Goal: Information Seeking & Learning: Learn about a topic

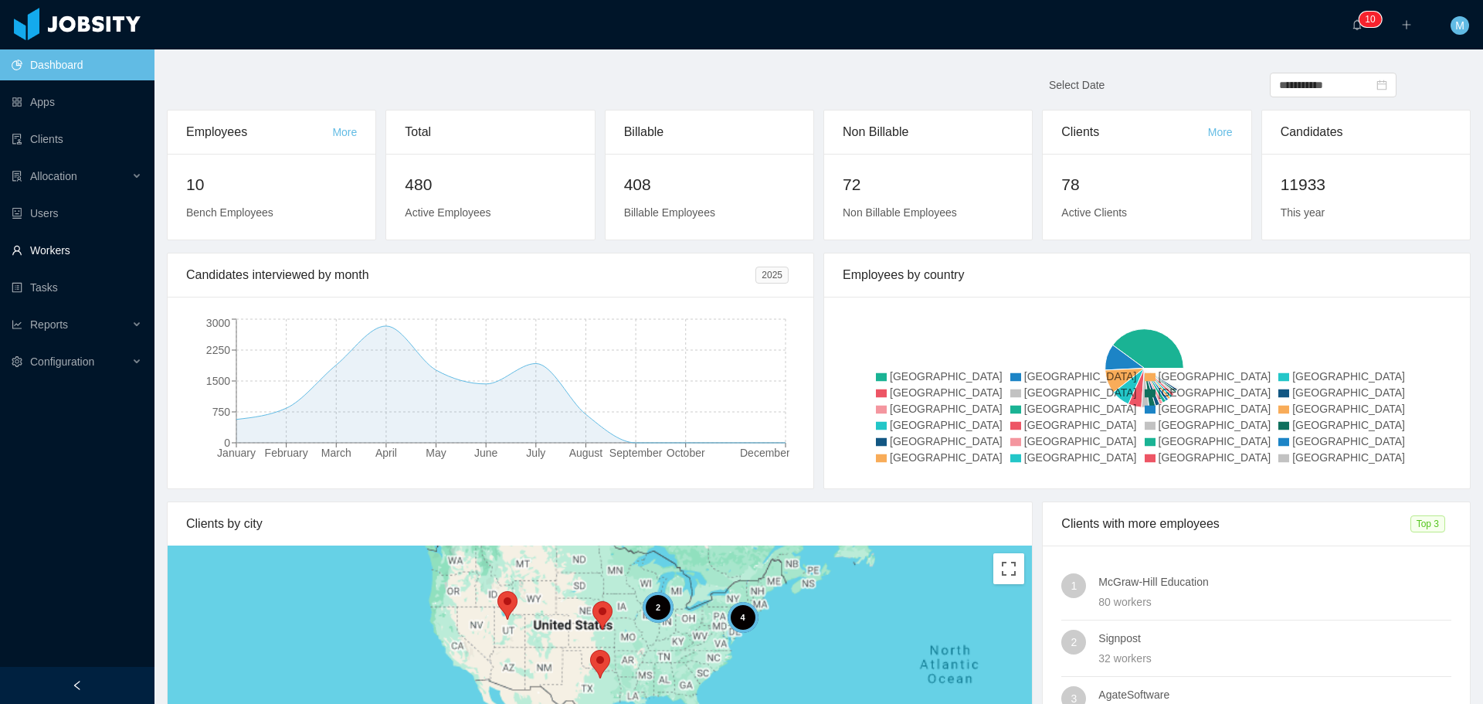
click at [63, 255] on link "Workers" at bounding box center [77, 250] width 131 height 31
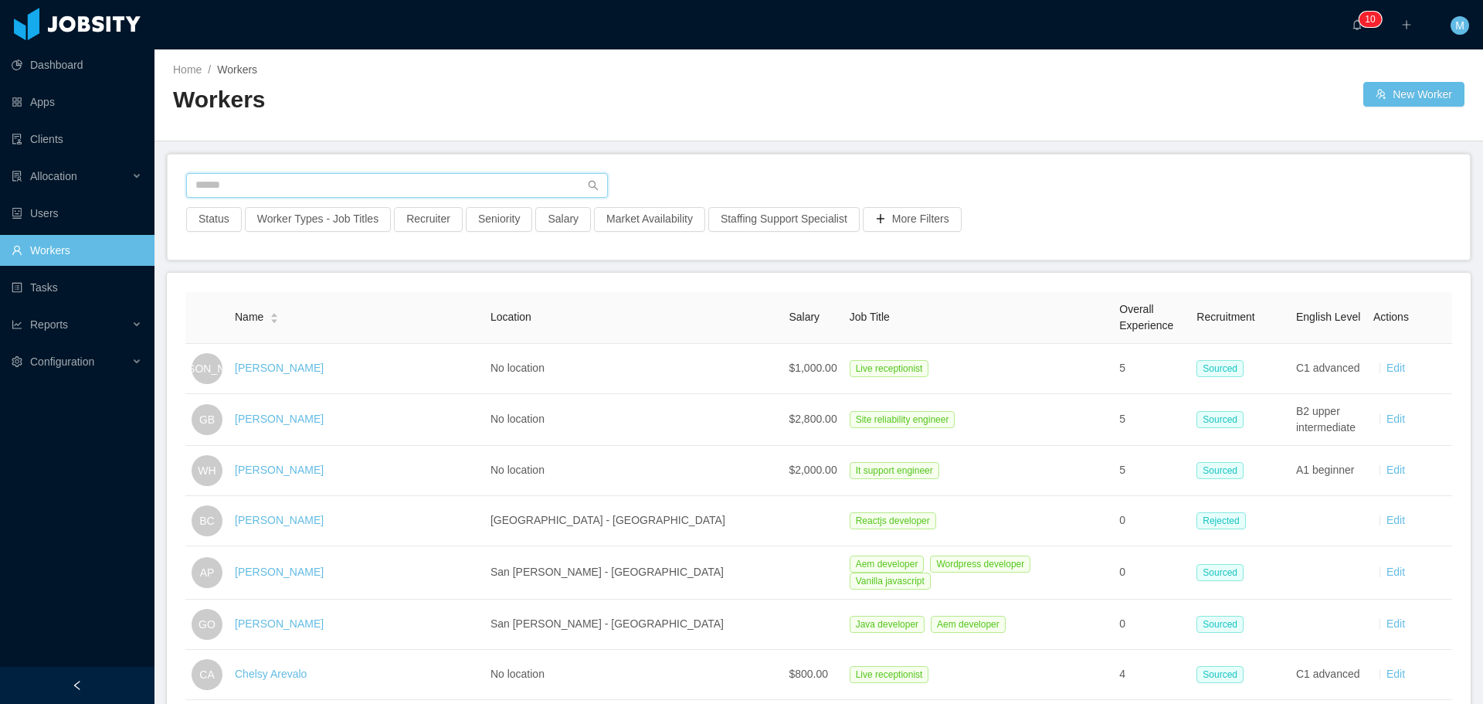
click at [260, 193] on input "text" at bounding box center [397, 185] width 422 height 25
paste input "**********"
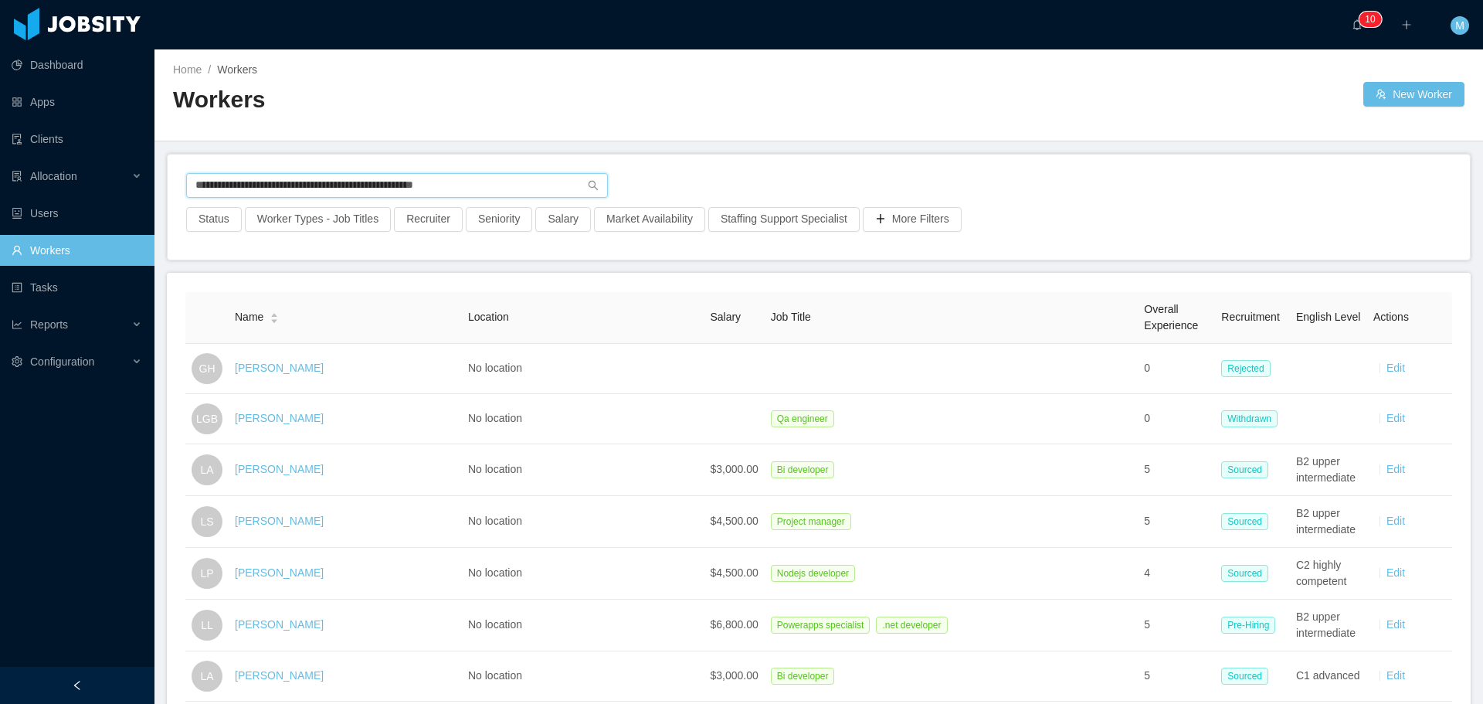
drag, startPoint x: 524, startPoint y: 188, endPoint x: 2, endPoint y: 193, distance: 522.1
click at [11, 221] on section "**********" at bounding box center [741, 352] width 1483 height 704
paste input "text"
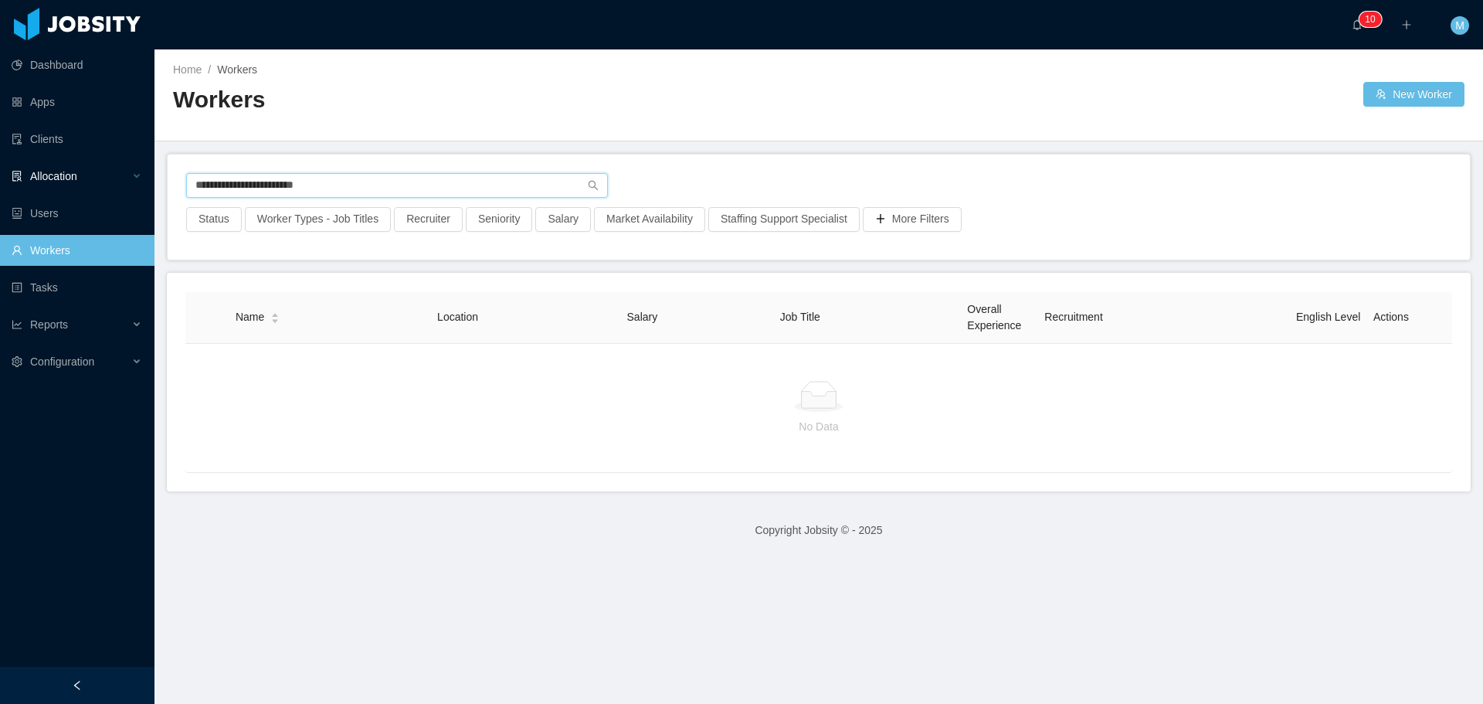
drag, startPoint x: 76, startPoint y: 175, endPoint x: 29, endPoint y: 169, distance: 47.5
click at [37, 171] on section "**********" at bounding box center [741, 352] width 1483 height 704
paste input "**********"
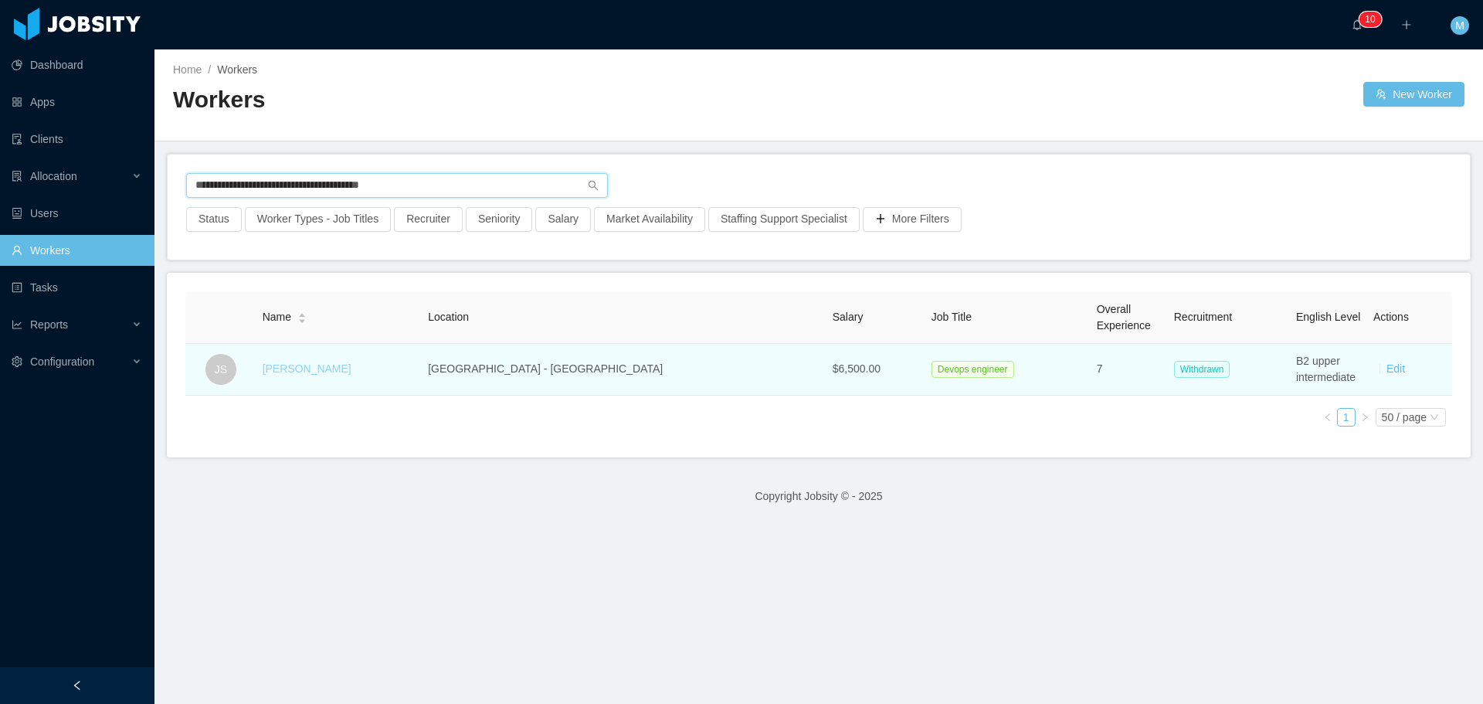
type input "**********"
click at [328, 368] on link "[PERSON_NAME]" at bounding box center [307, 368] width 89 height 12
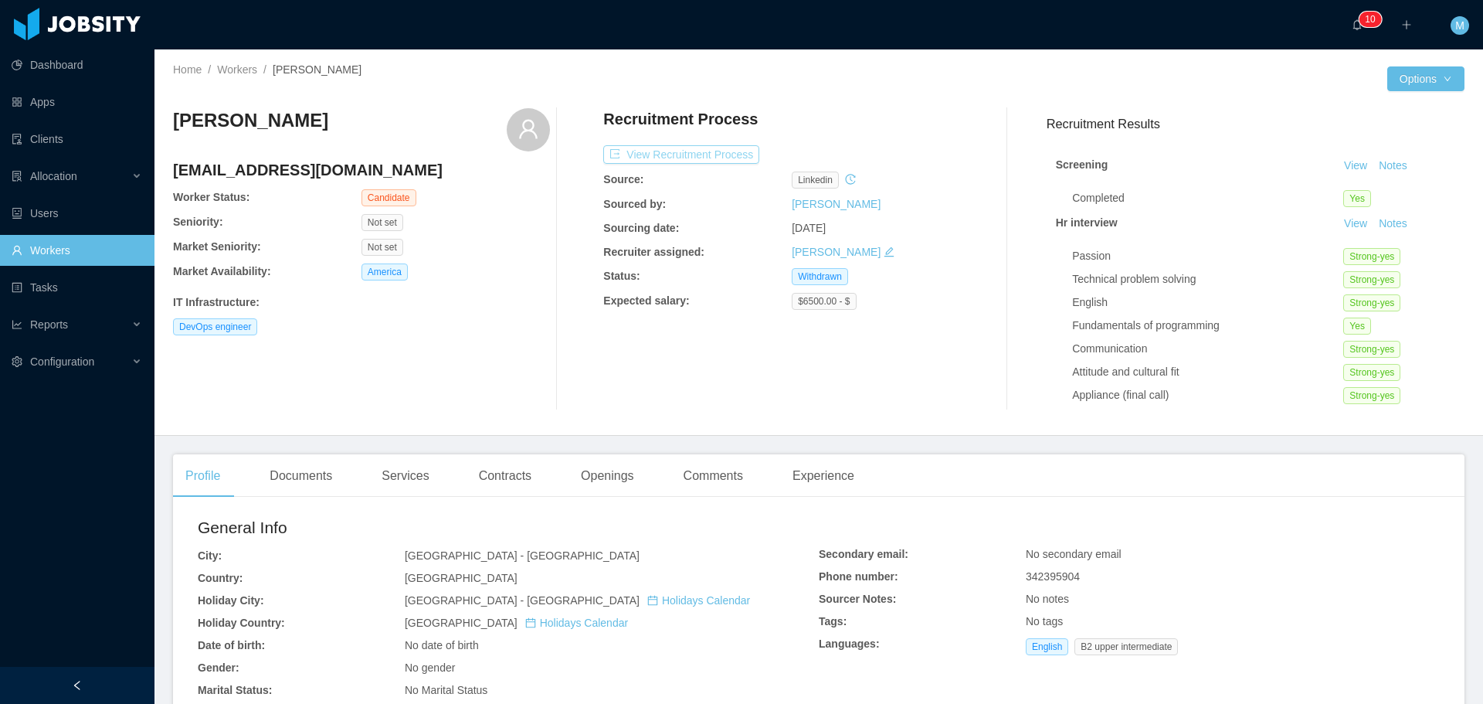
click at [682, 149] on button "View Recruitment Process" at bounding box center [681, 154] width 156 height 19
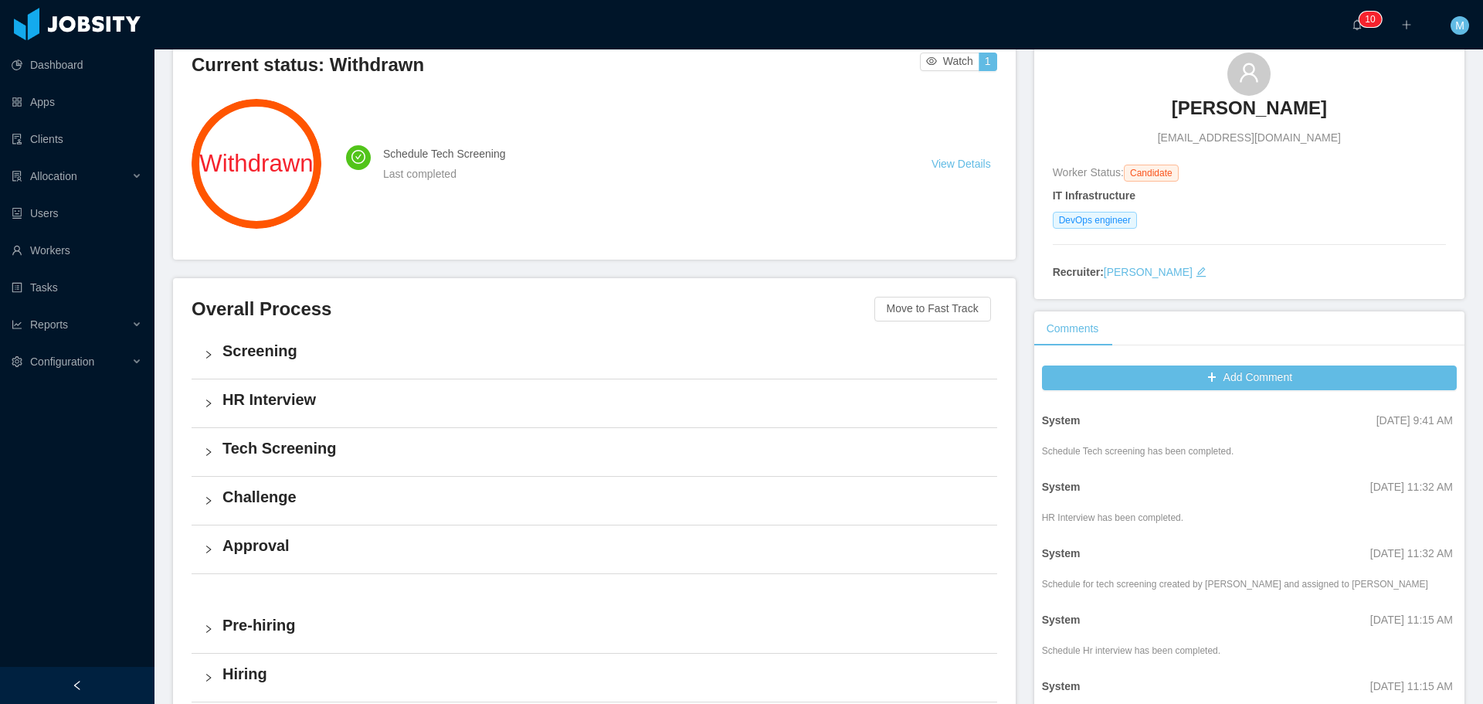
scroll to position [154, 0]
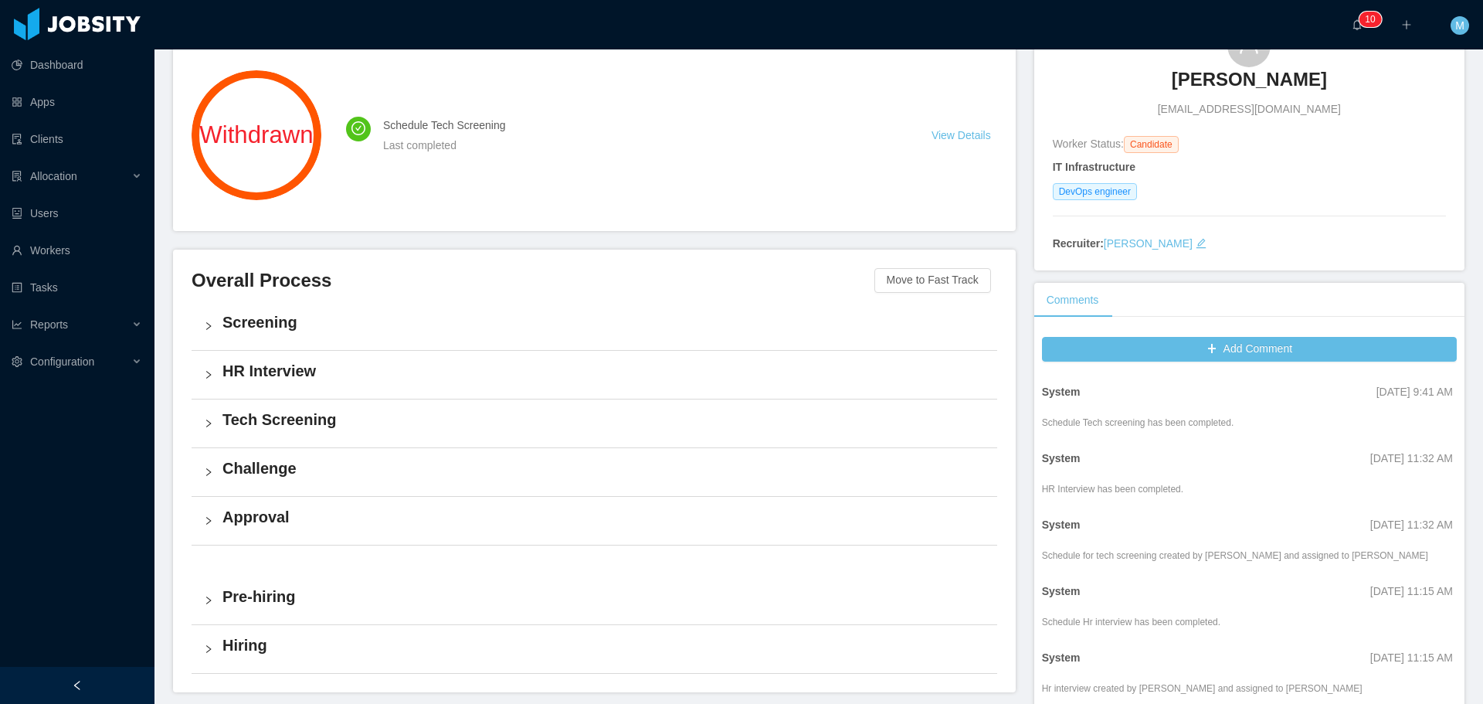
click at [257, 419] on h4 "Tech Screening" at bounding box center [603, 420] width 762 height 22
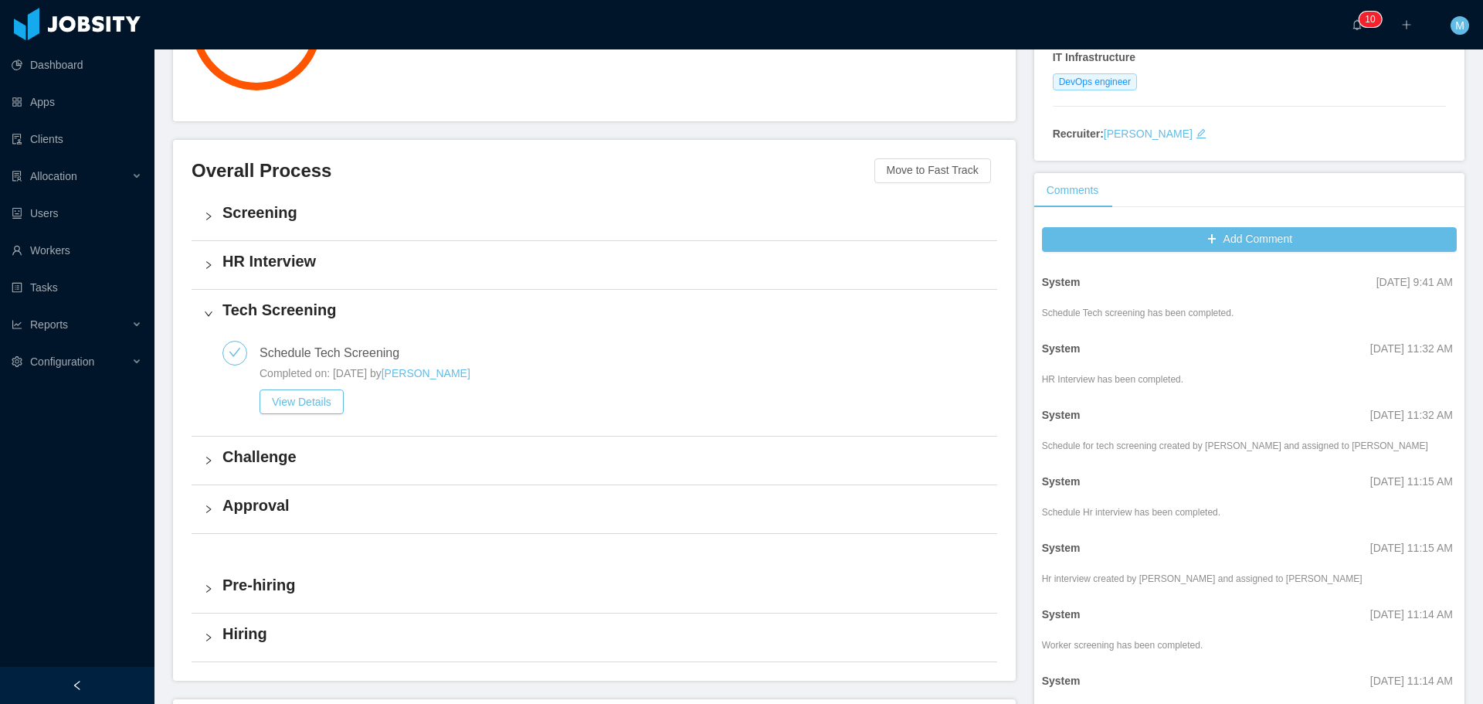
scroll to position [309, 0]
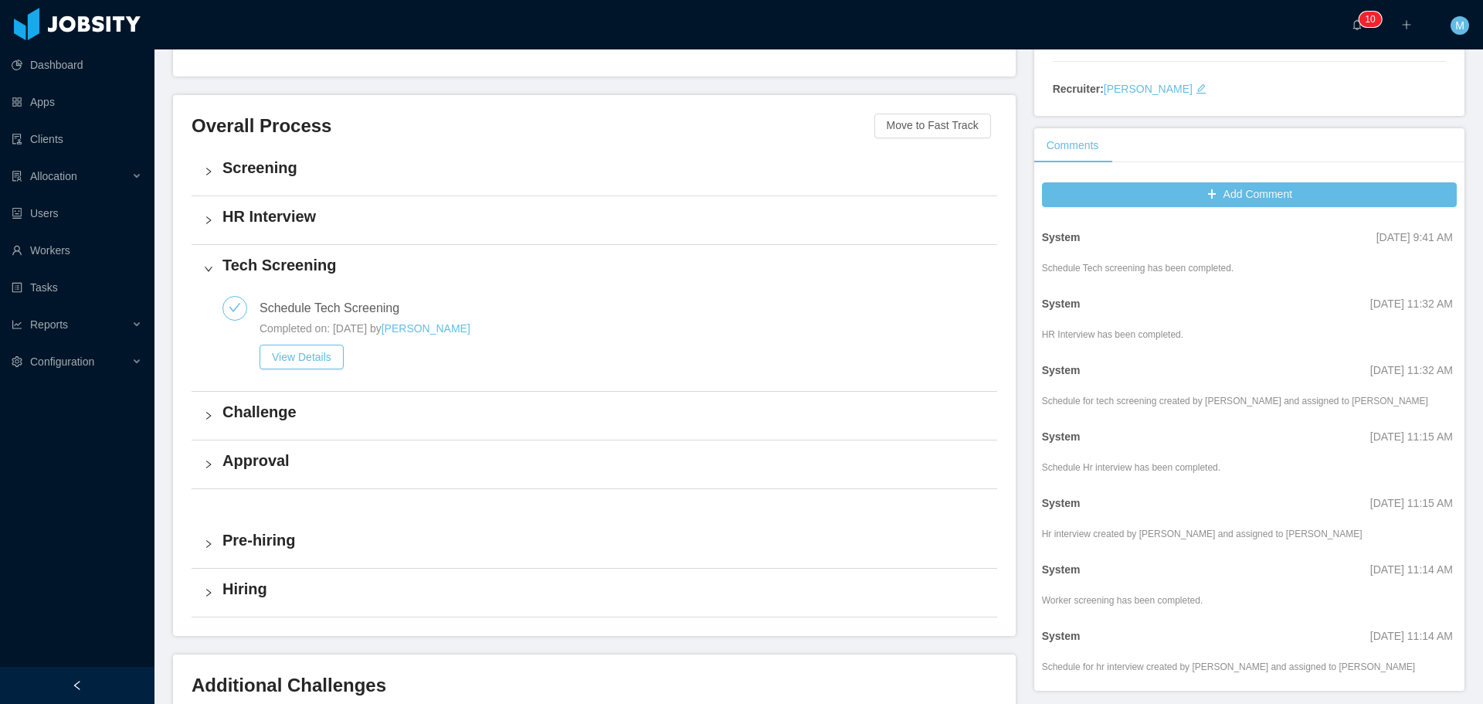
click at [266, 419] on h4 "Challenge" at bounding box center [603, 412] width 762 height 22
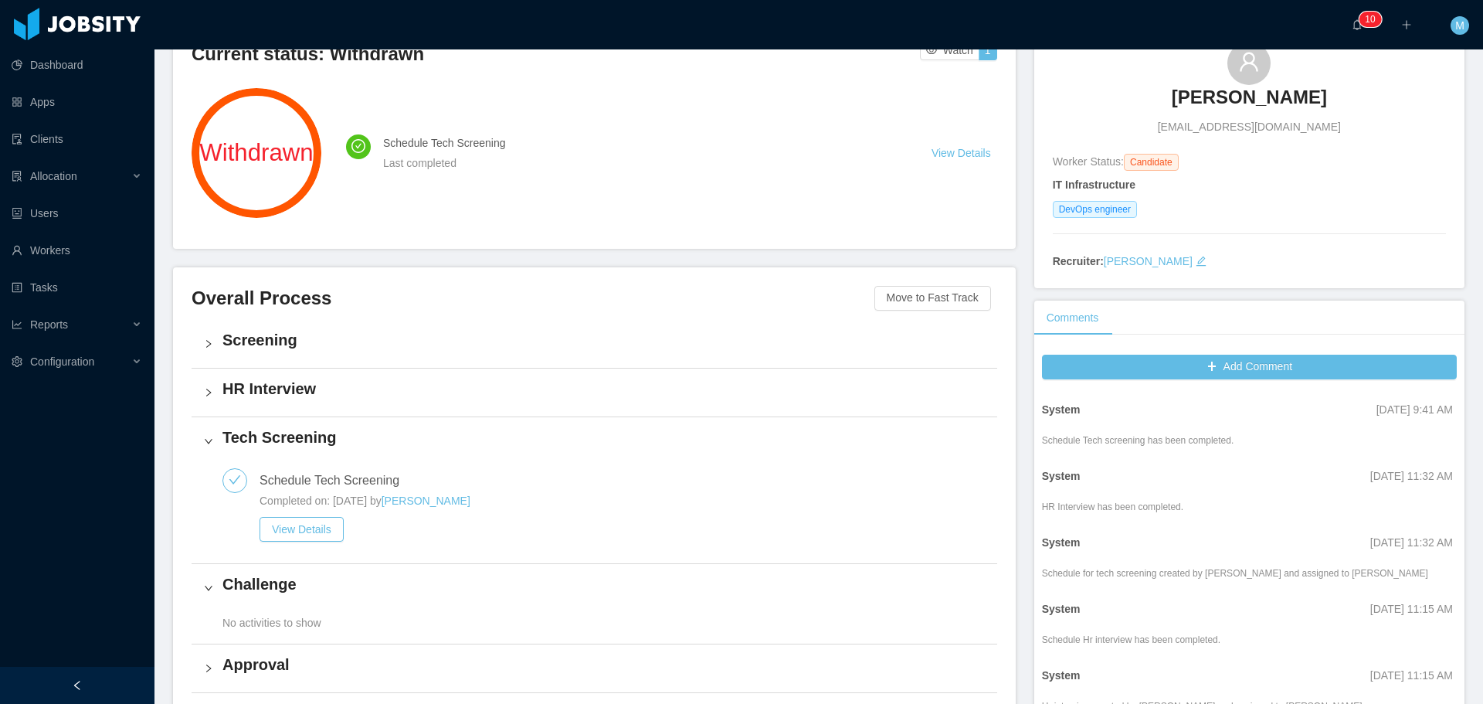
scroll to position [154, 0]
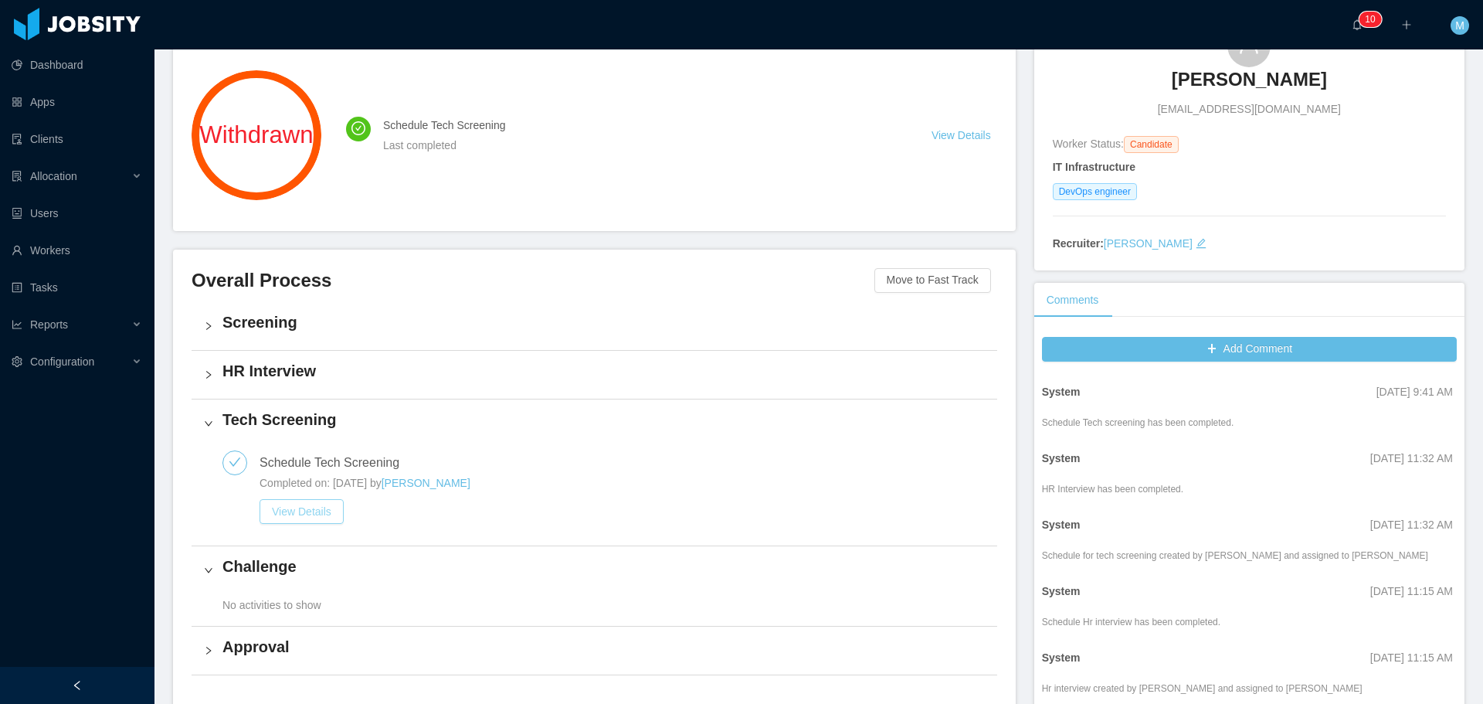
click at [327, 514] on button "View Details" at bounding box center [301, 511] width 84 height 25
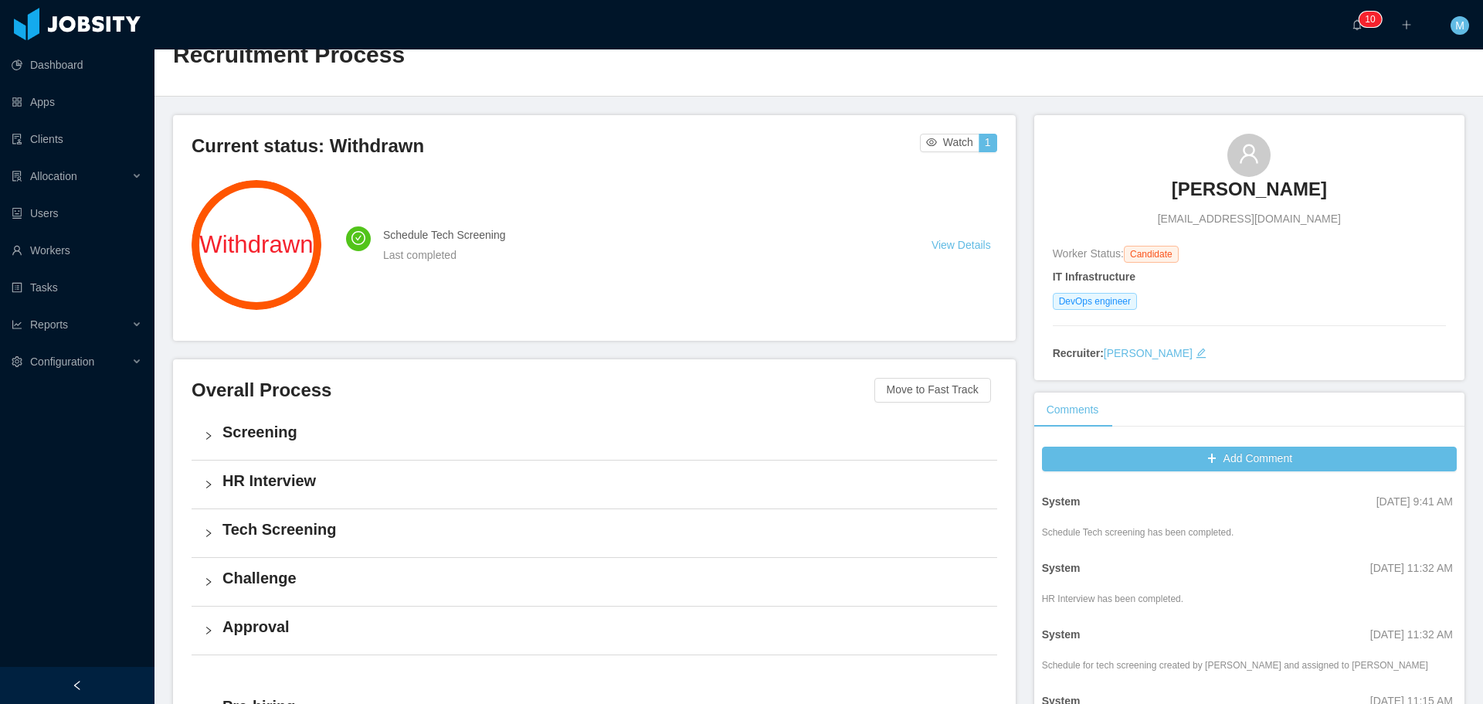
scroll to position [232, 0]
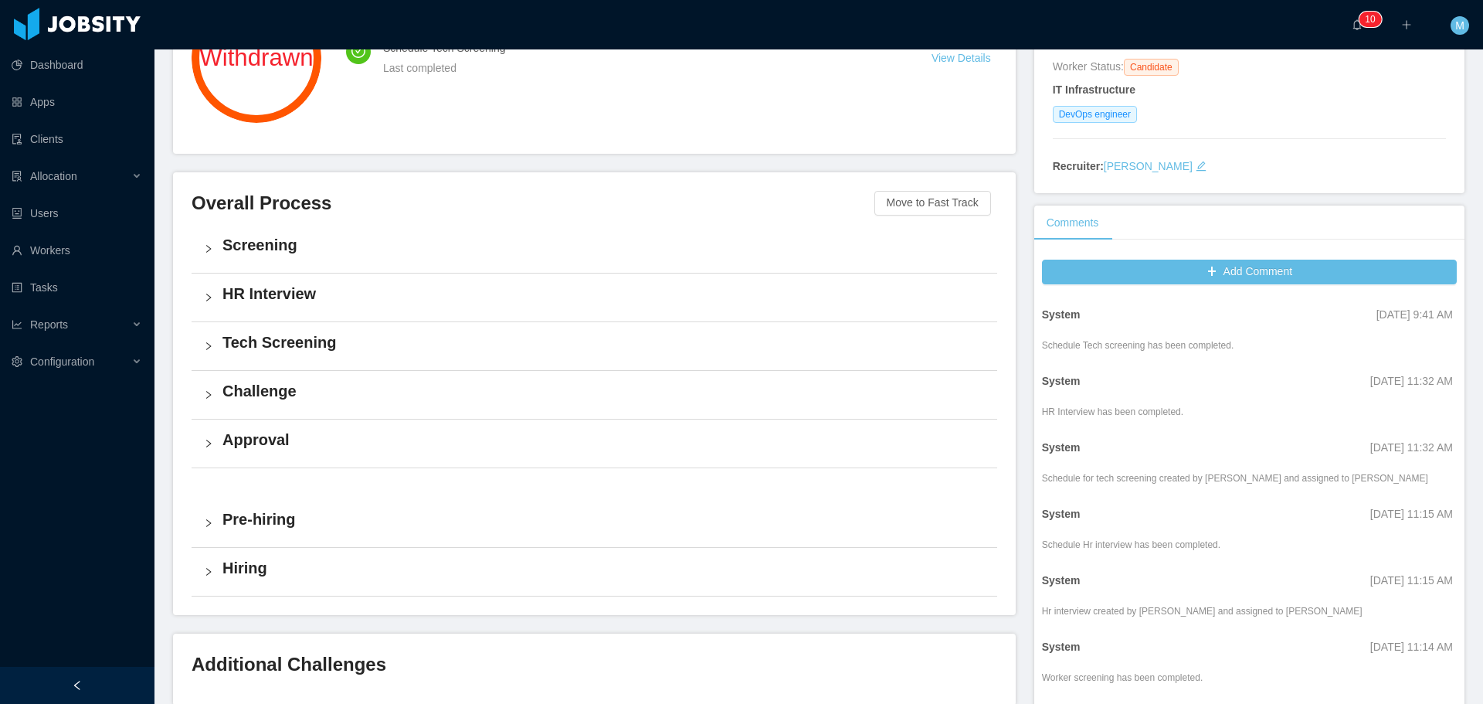
click at [273, 347] on h4 "Tech Screening" at bounding box center [603, 342] width 762 height 22
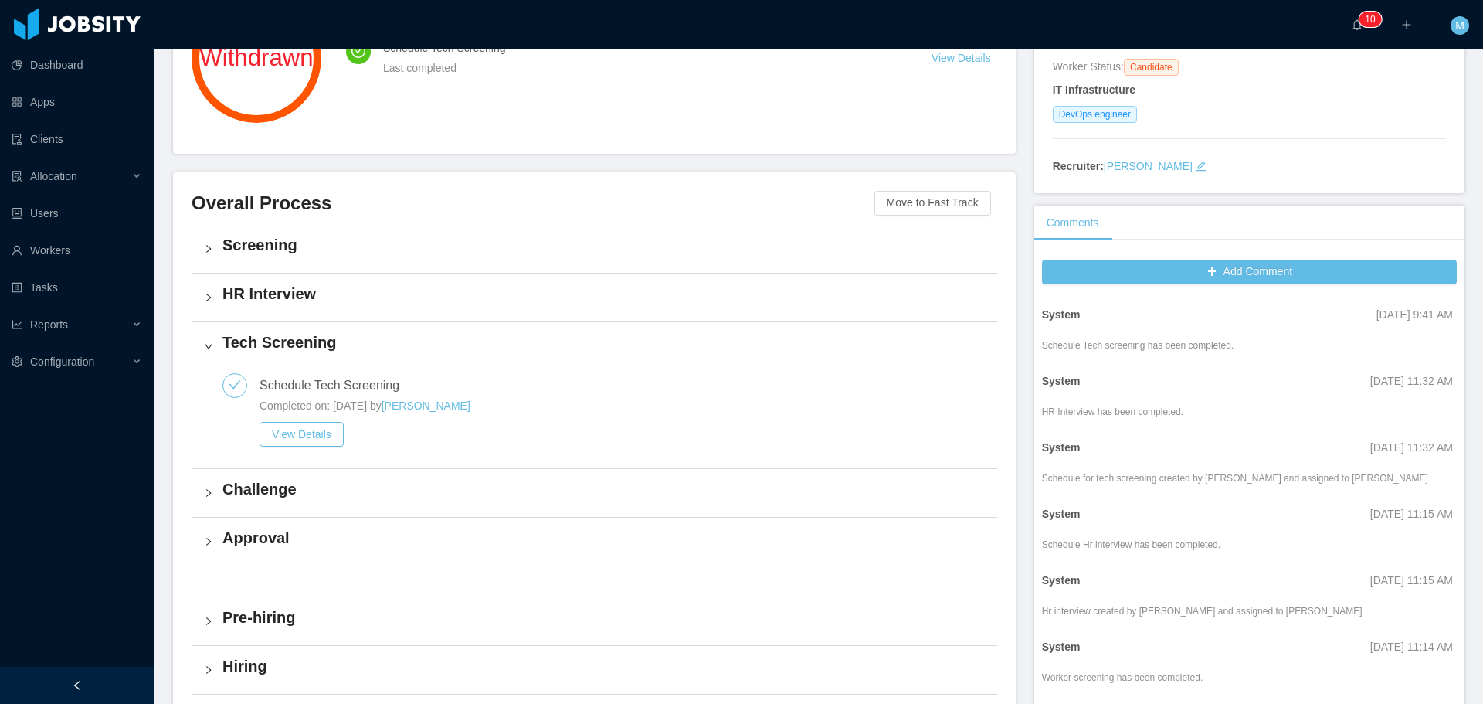
click at [277, 300] on h4 "HR Interview" at bounding box center [603, 294] width 762 height 22
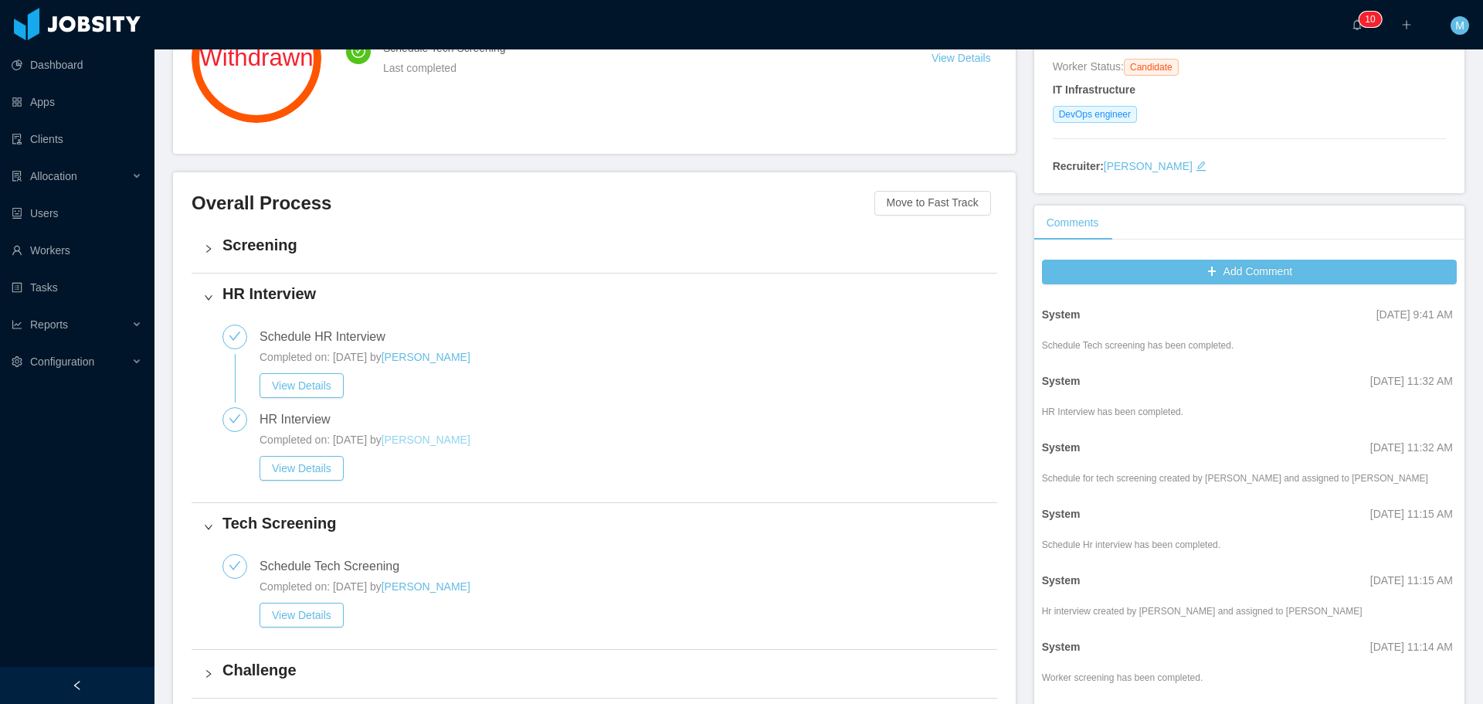
click at [455, 444] on link "[PERSON_NAME]" at bounding box center [426, 439] width 89 height 12
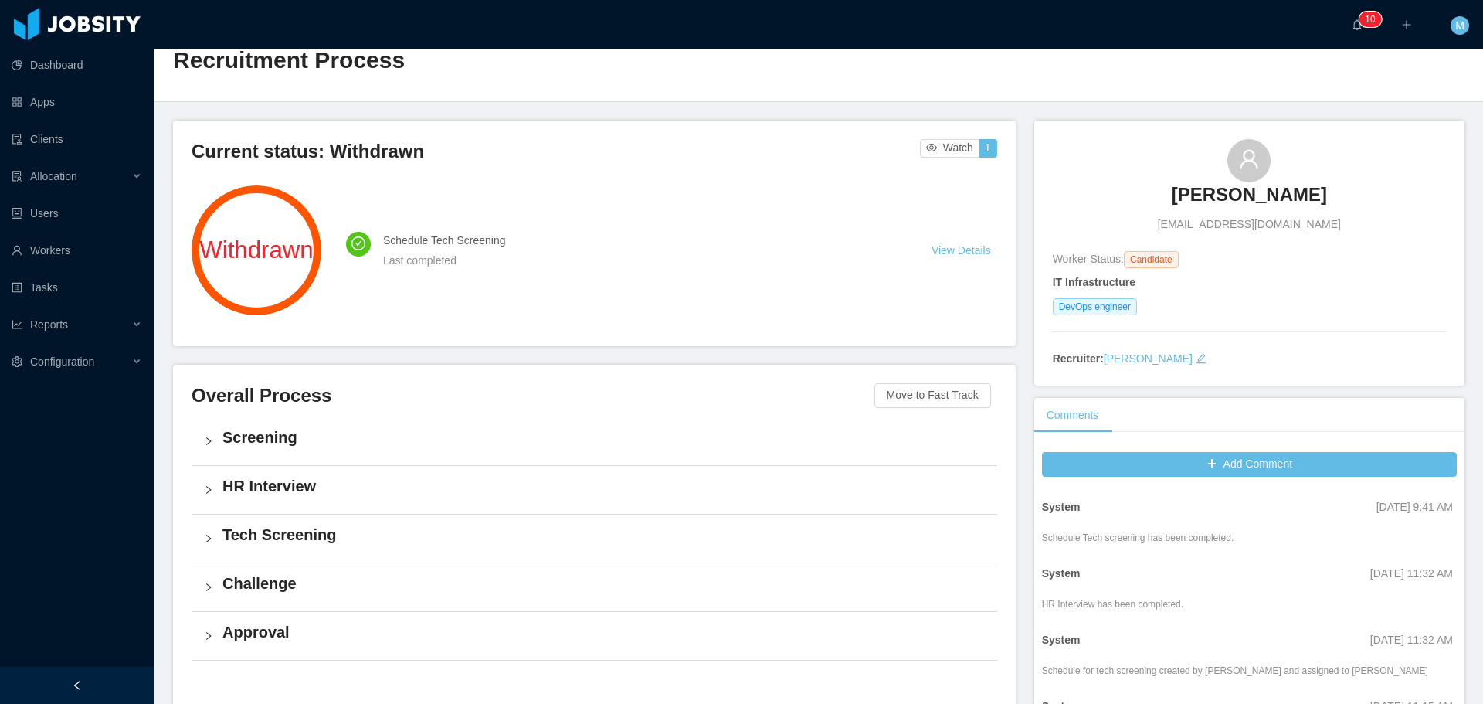
scroll to position [154, 0]
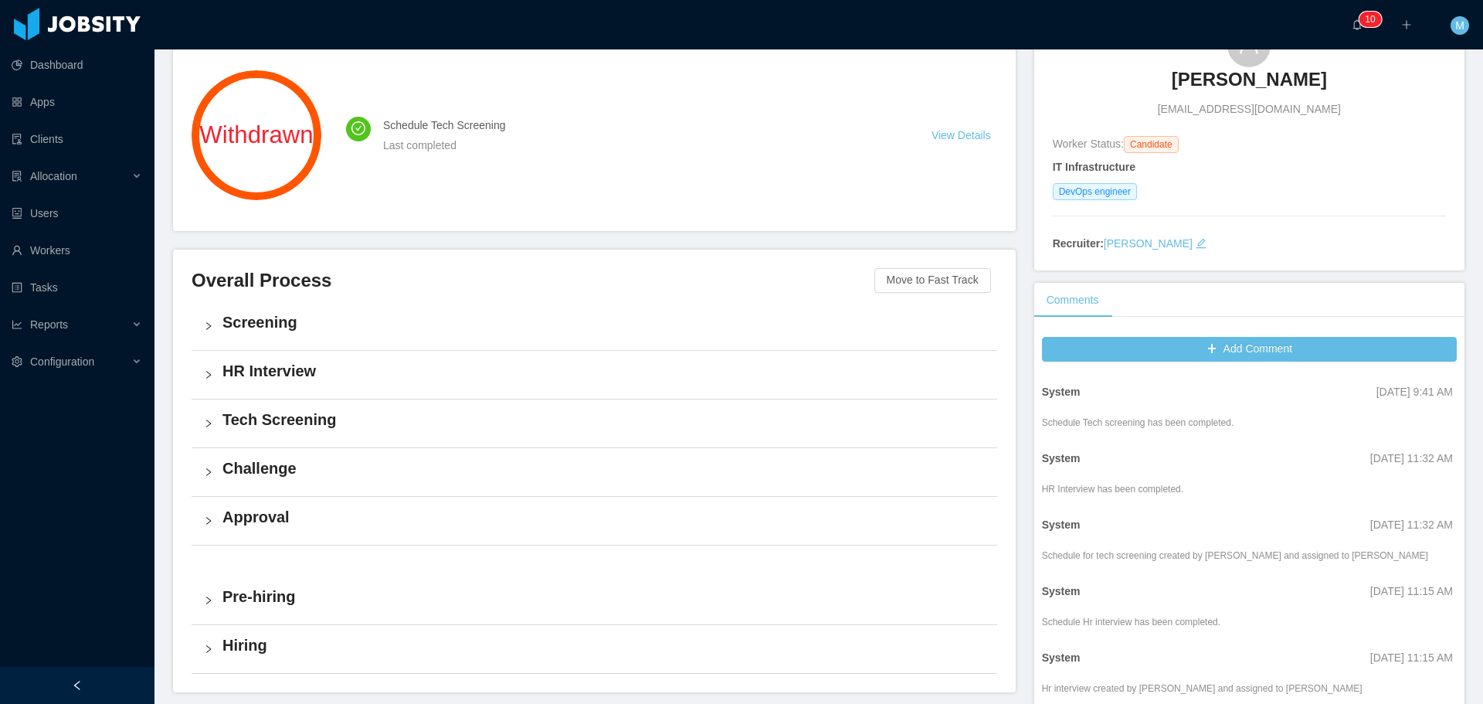
click at [273, 422] on h4 "Tech Screening" at bounding box center [603, 420] width 762 height 22
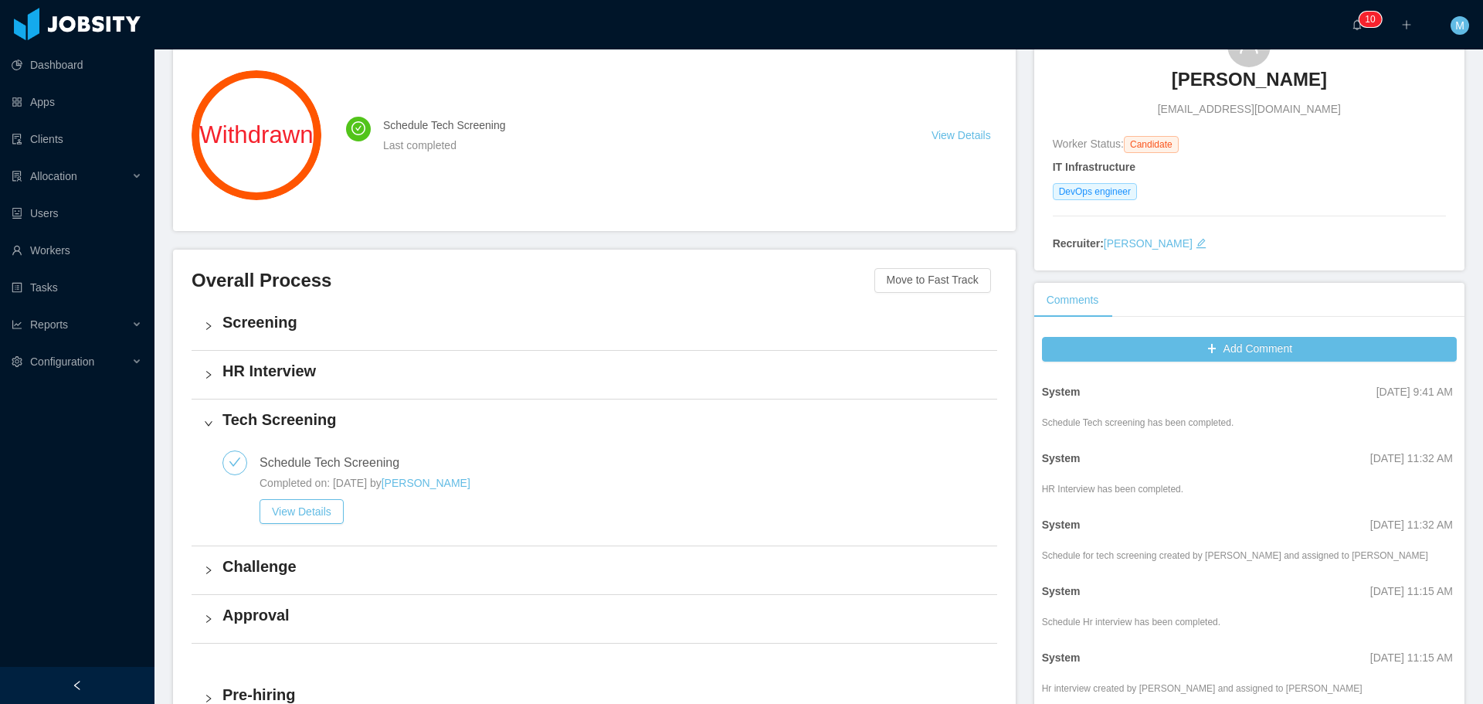
click at [280, 371] on h4 "HR Interview" at bounding box center [603, 371] width 762 height 22
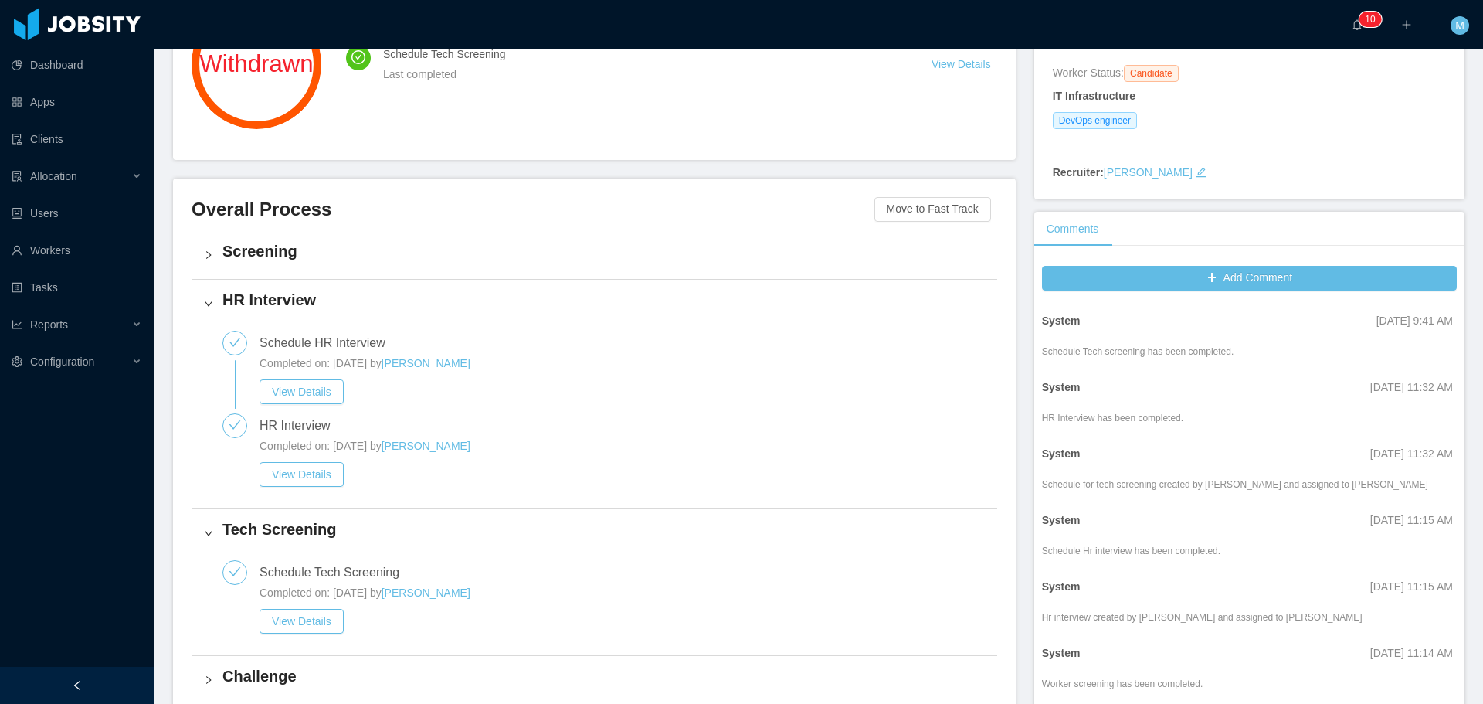
scroll to position [232, 0]
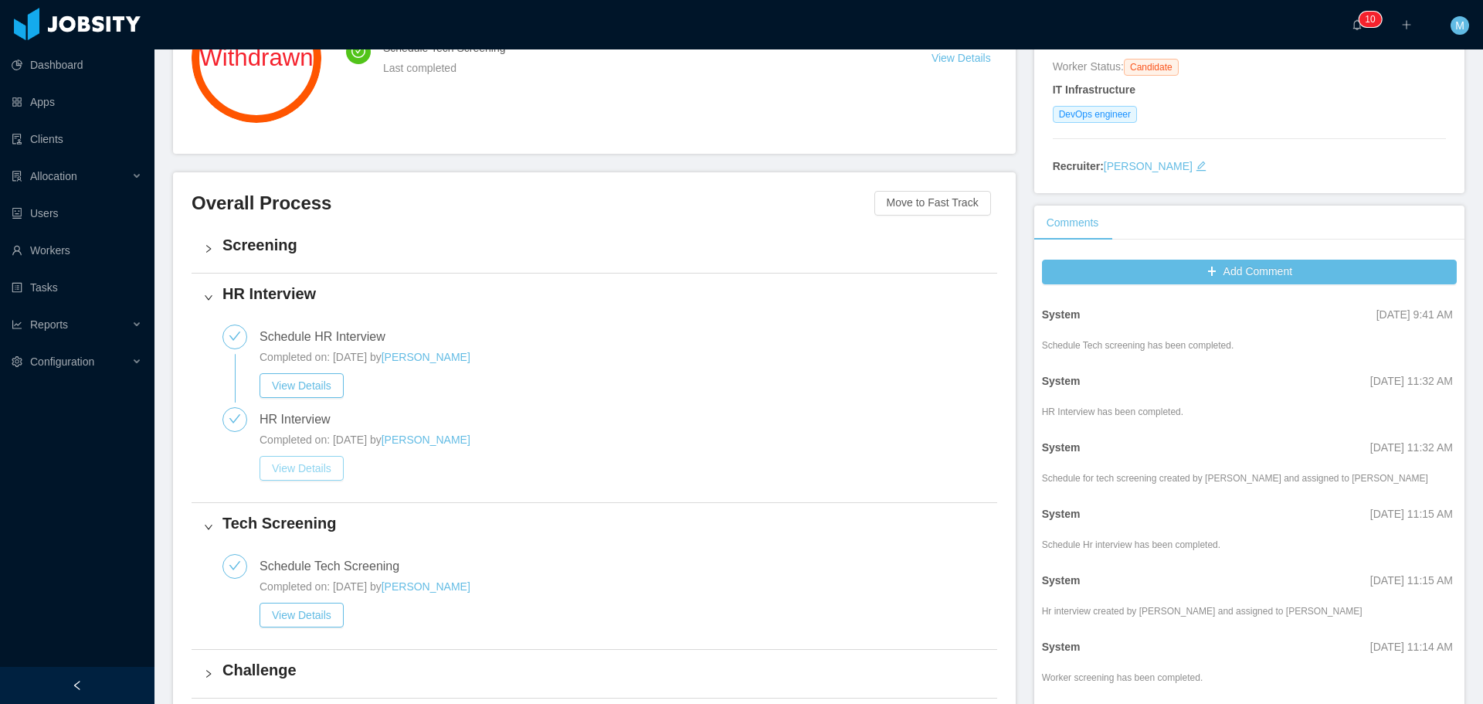
click at [298, 466] on button "View Details" at bounding box center [301, 468] width 84 height 25
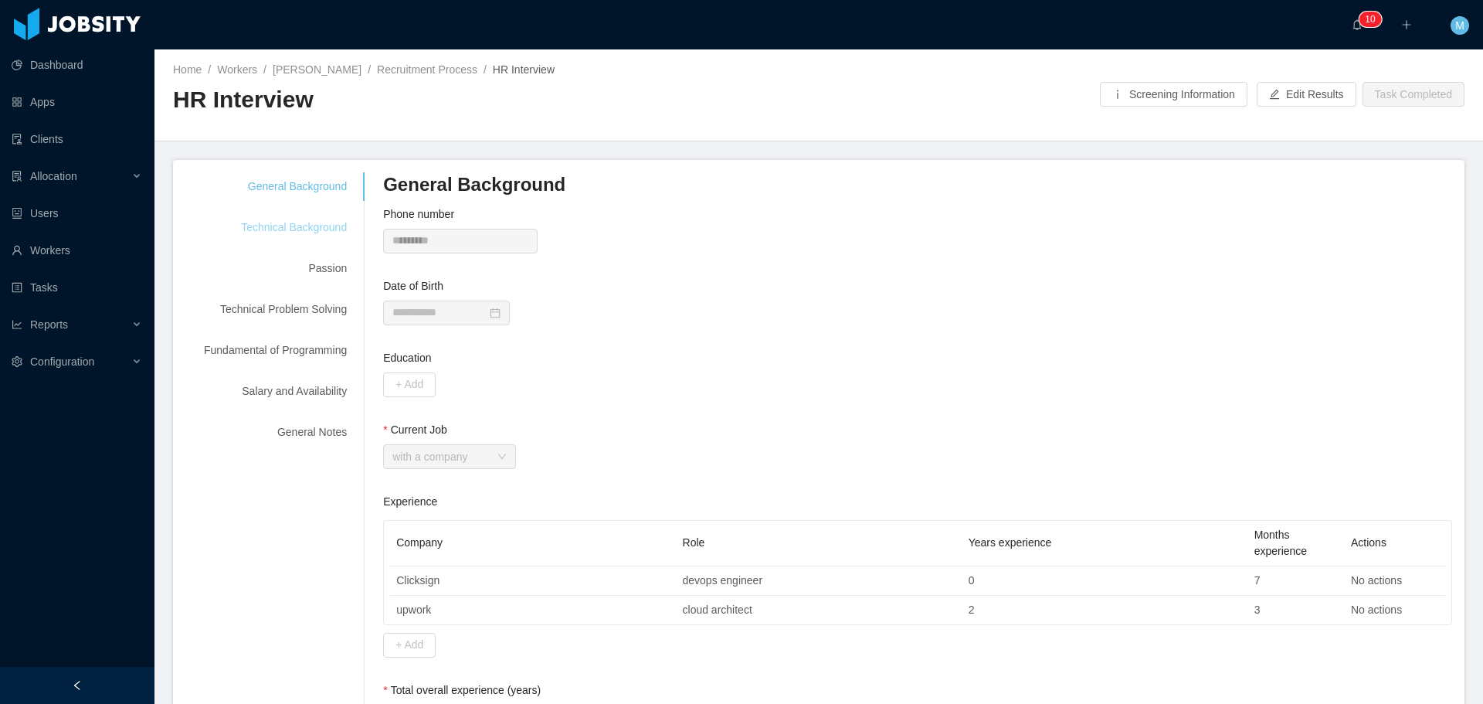
click at [318, 228] on div "Technical Background" at bounding box center [275, 227] width 180 height 29
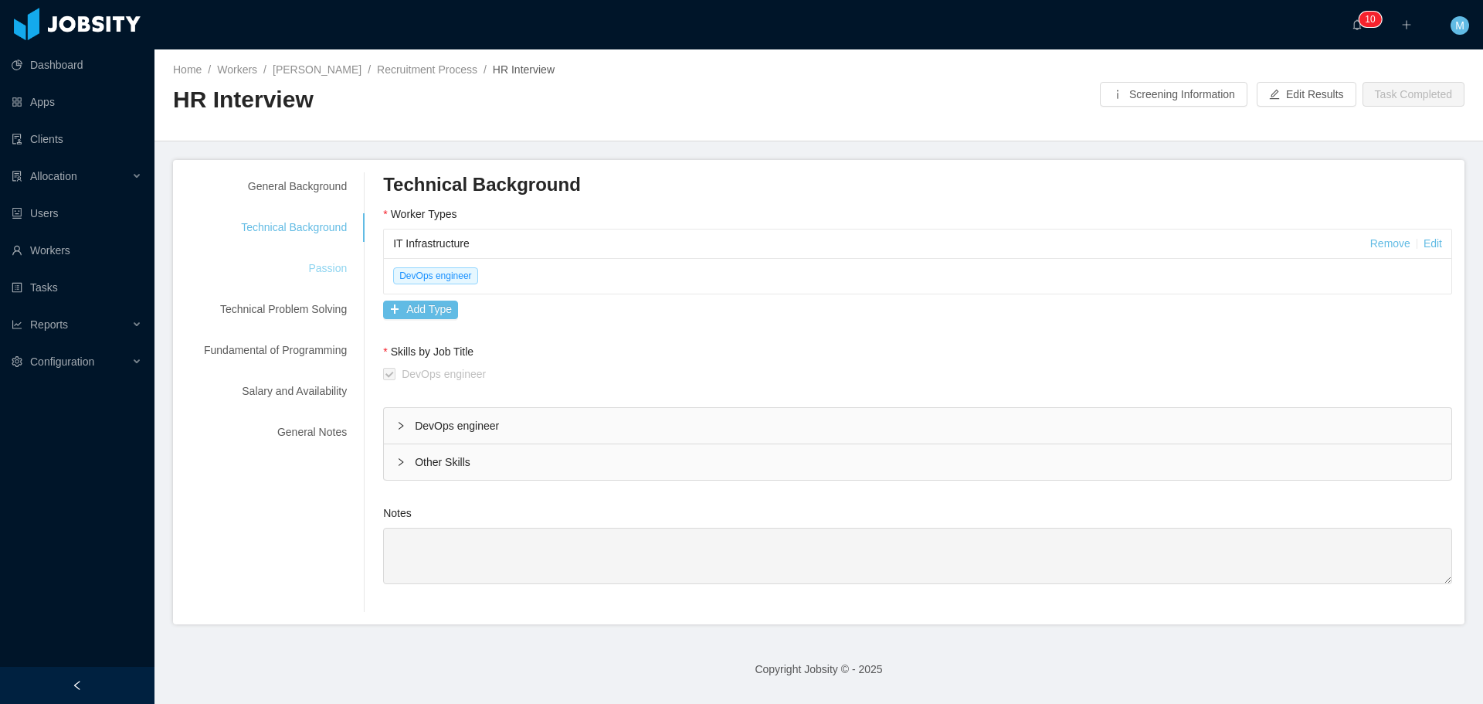
click at [329, 264] on div "Passion" at bounding box center [275, 268] width 180 height 29
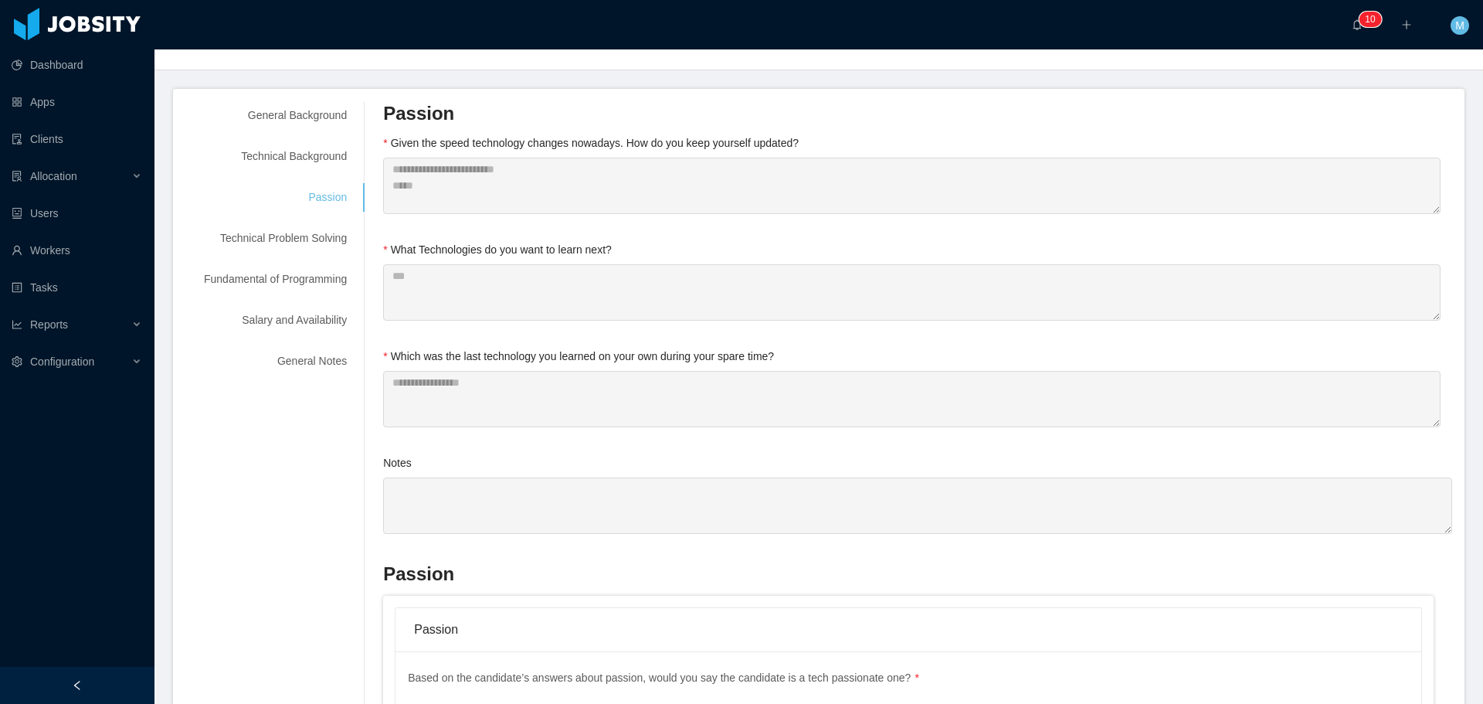
scroll to position [77, 0]
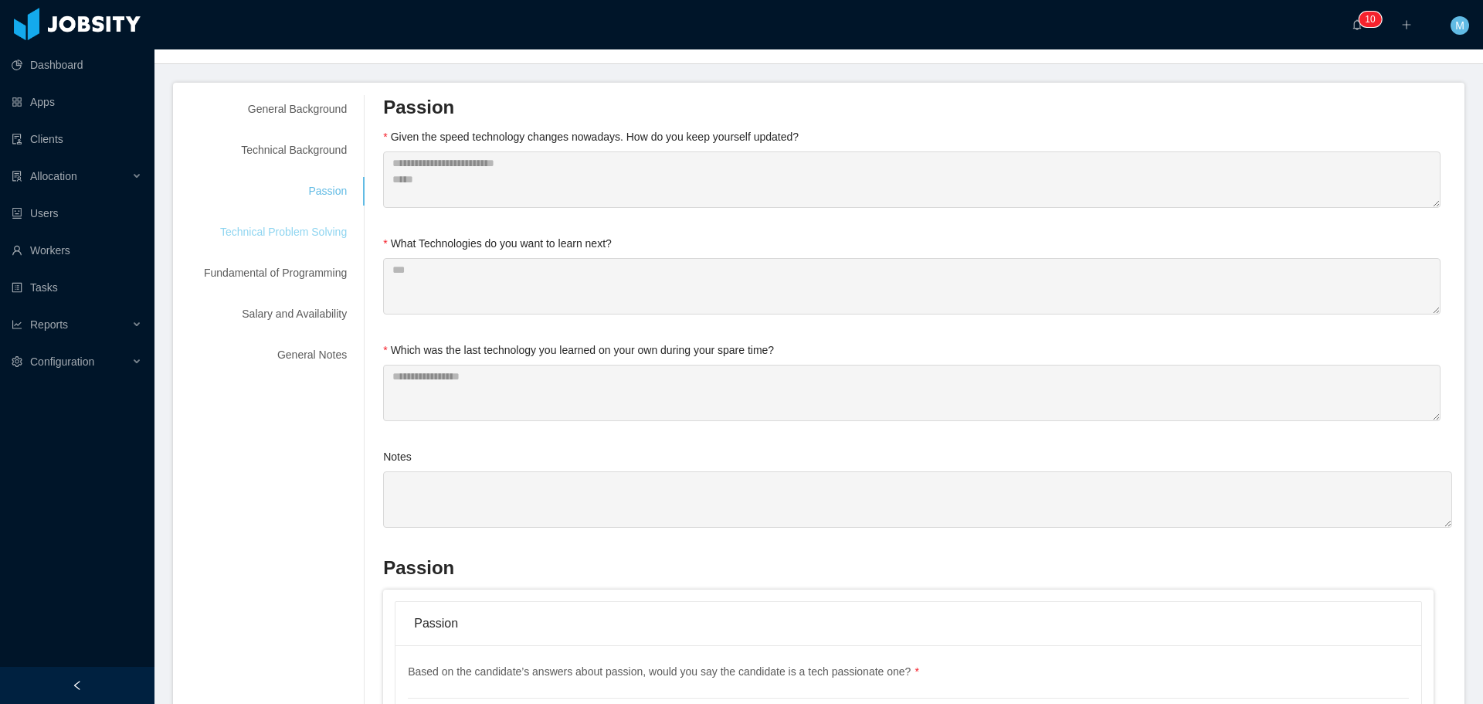
click at [297, 232] on div "Technical Problem Solving" at bounding box center [275, 232] width 180 height 29
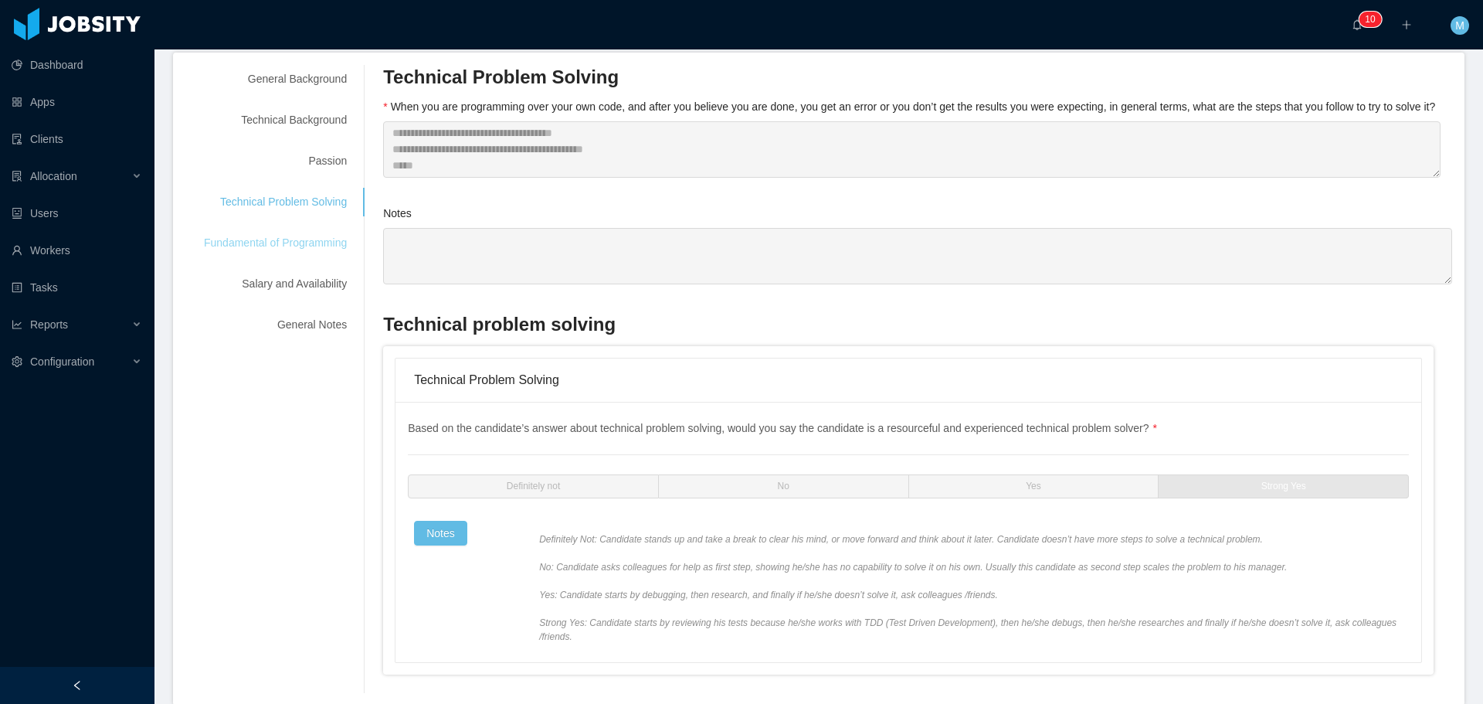
scroll to position [103, 0]
click at [289, 249] on div "Fundamental of Programming" at bounding box center [275, 246] width 180 height 29
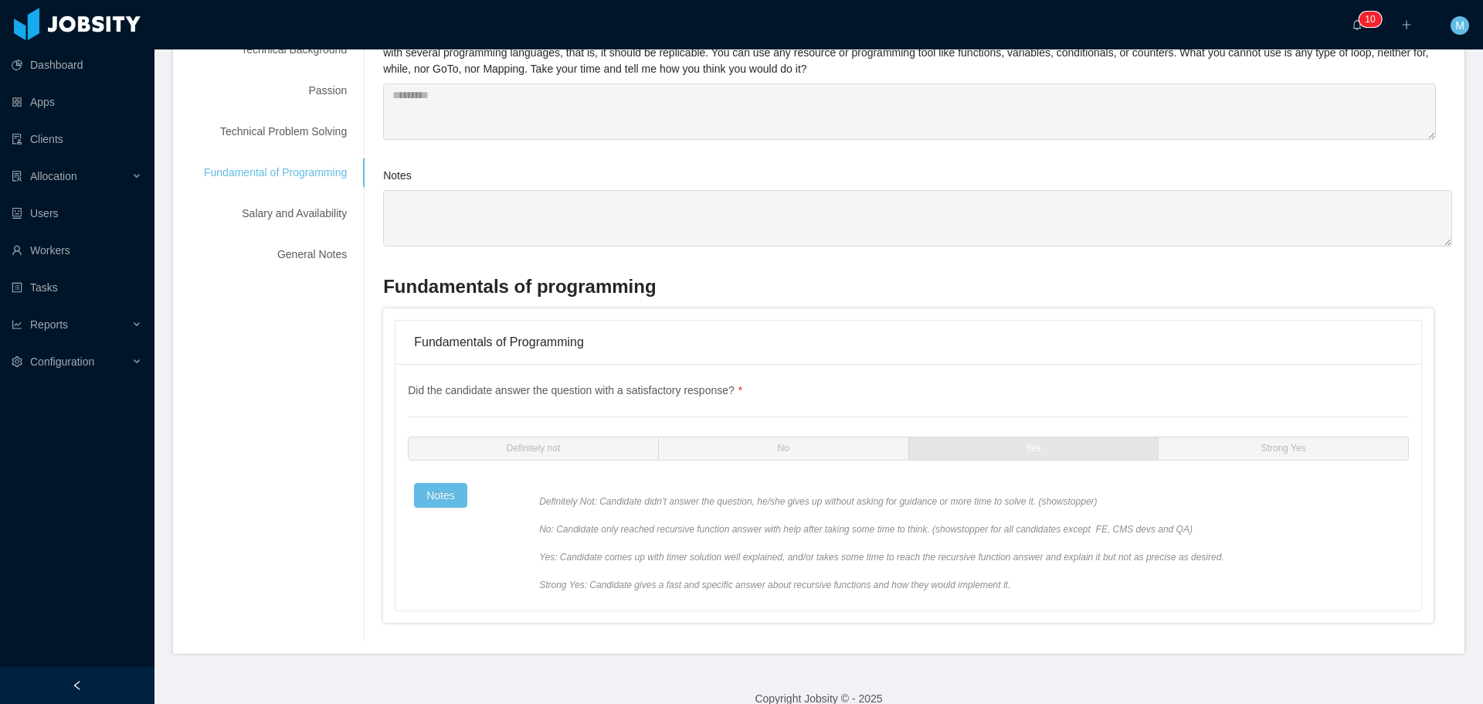
scroll to position [181, 0]
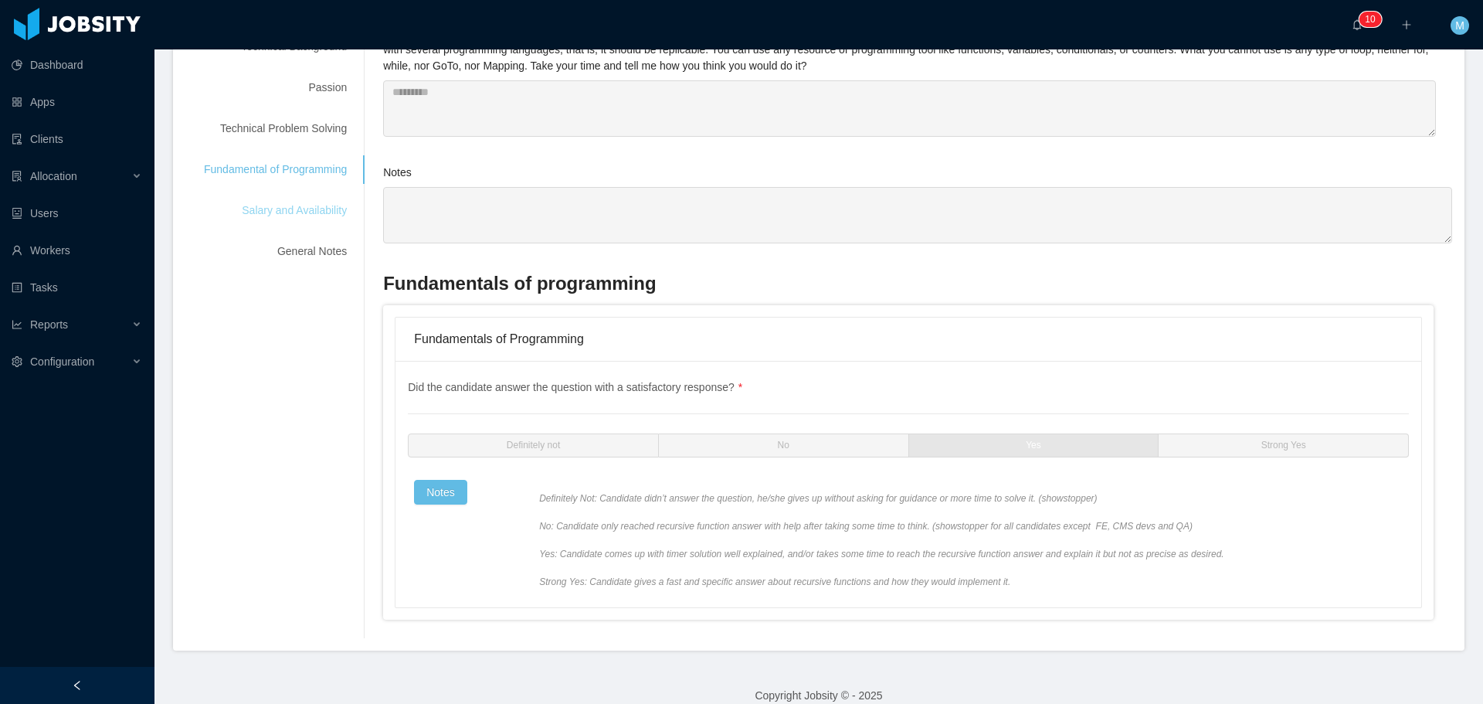
click at [294, 224] on div "Salary and Availability" at bounding box center [275, 210] width 180 height 29
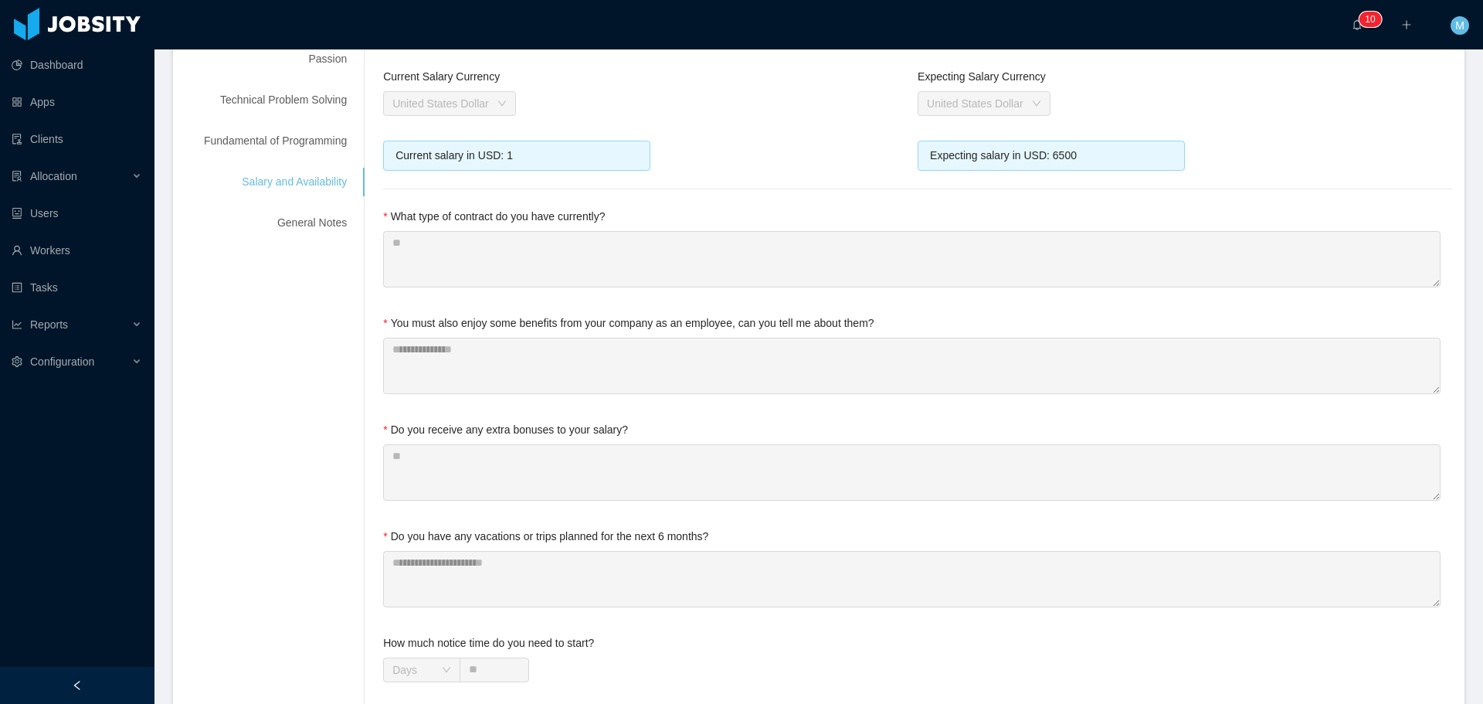
scroll to position [258, 0]
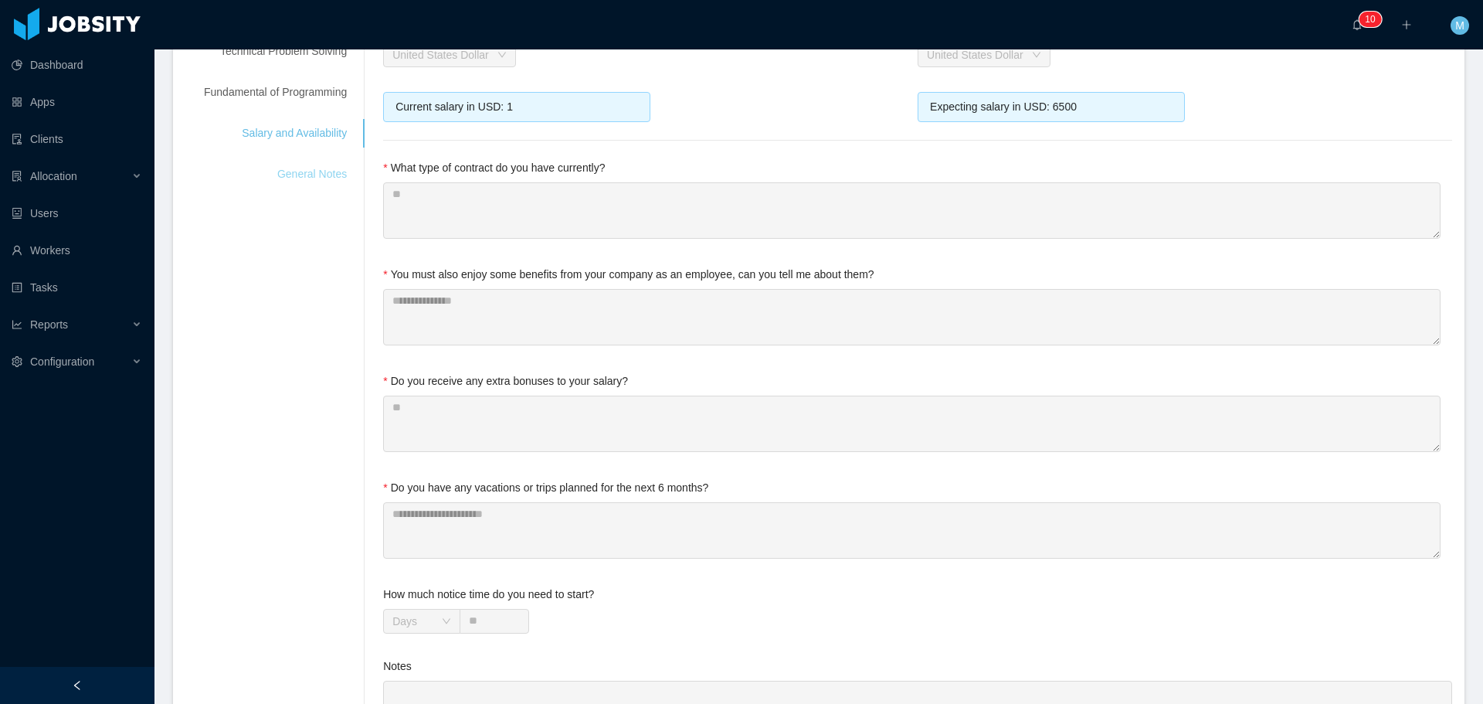
click at [307, 173] on div "General Notes" at bounding box center [275, 174] width 180 height 29
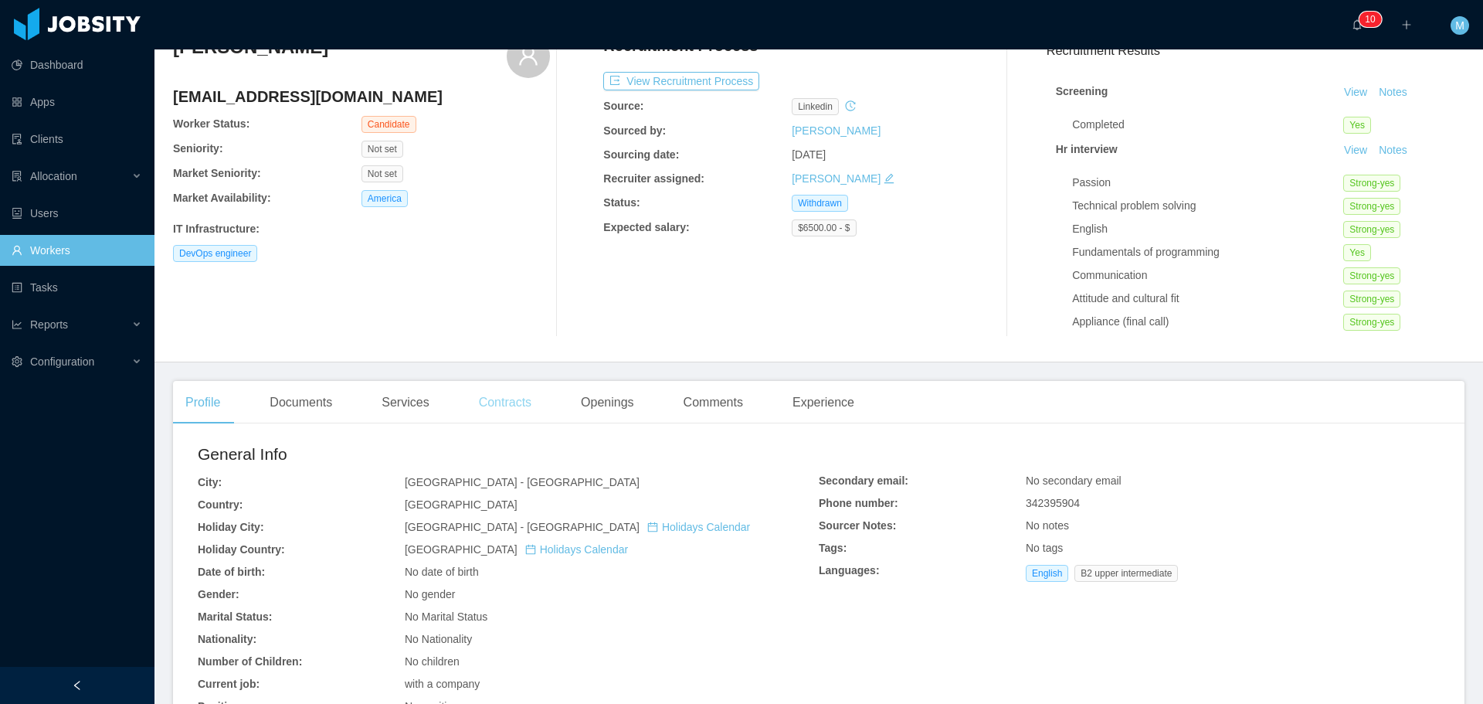
scroll to position [77, 0]
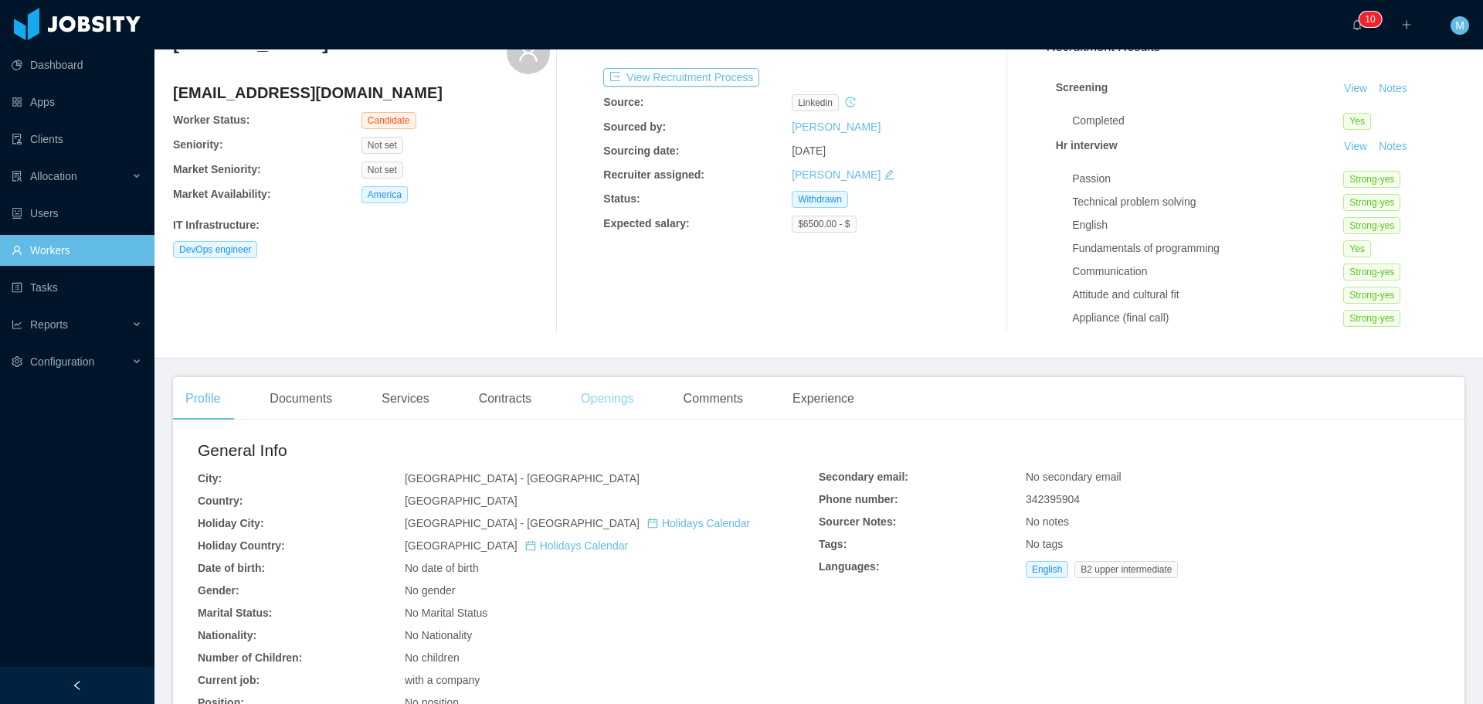
click at [593, 401] on div "Openings" at bounding box center [607, 398] width 78 height 43
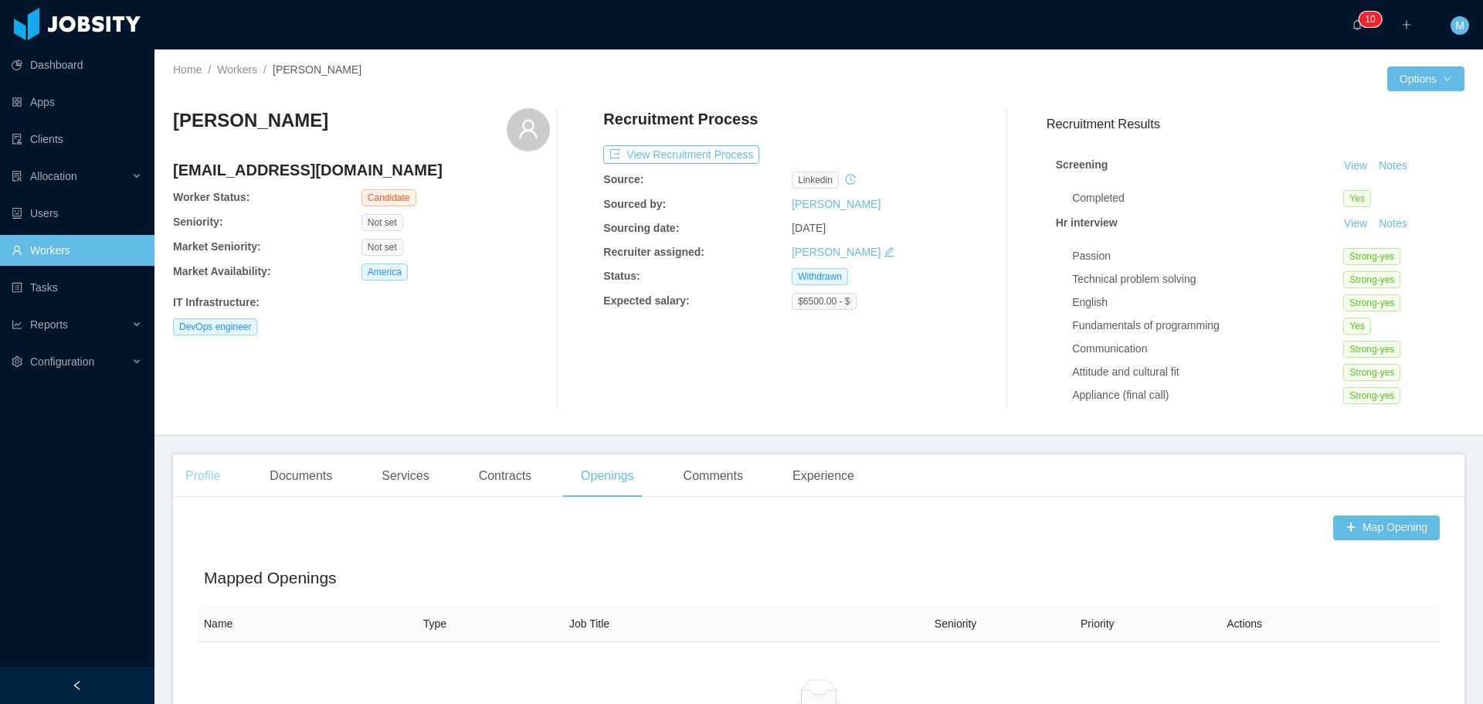
click at [195, 469] on div "Profile" at bounding box center [202, 475] width 59 height 43
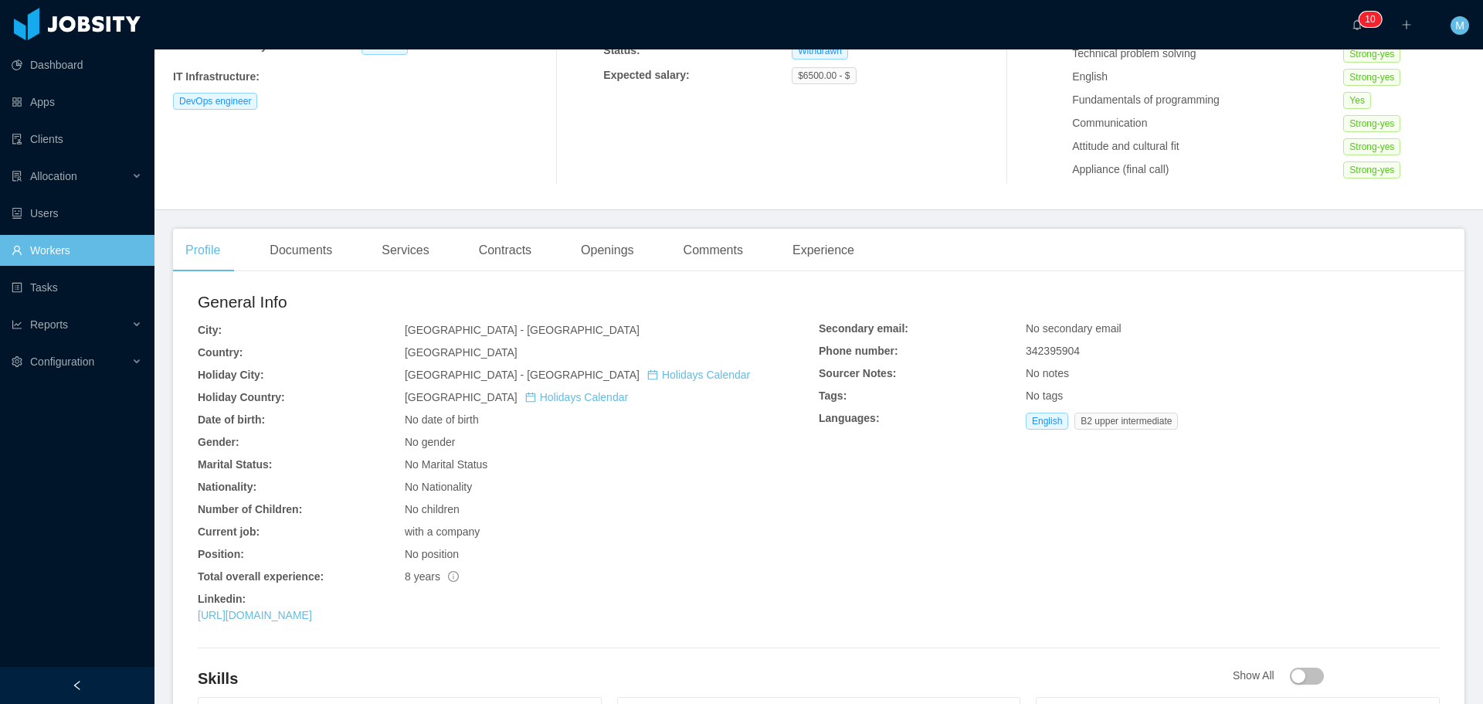
scroll to position [232, 0]
